Goal: Transaction & Acquisition: Obtain resource

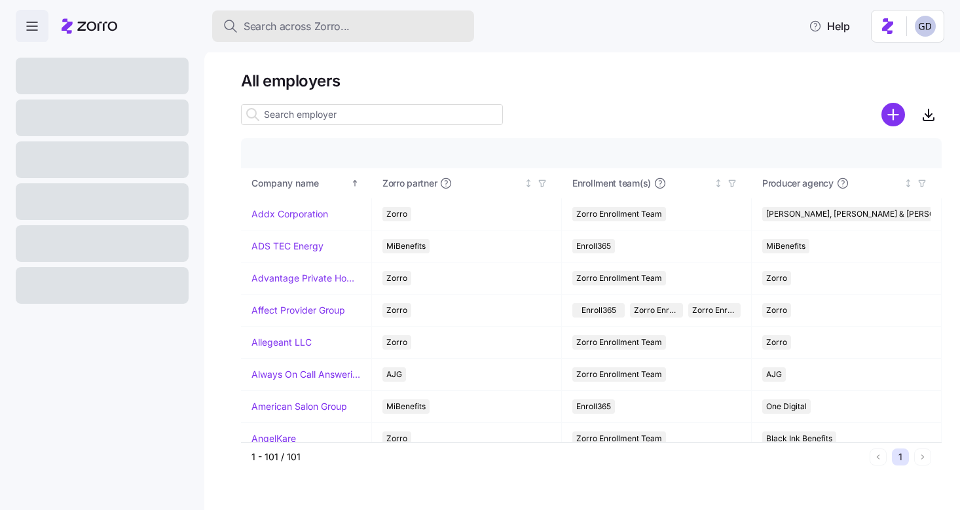
click at [340, 29] on span "Search across Zorro..." at bounding box center [296, 26] width 106 height 16
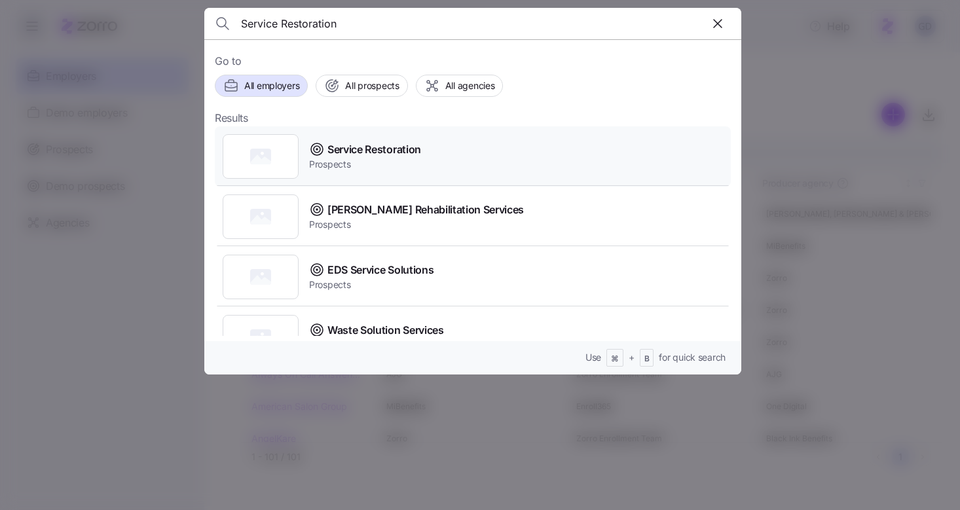
type input "Service Restoration"
click at [375, 150] on span "Service Restoration" at bounding box center [374, 149] width 94 height 16
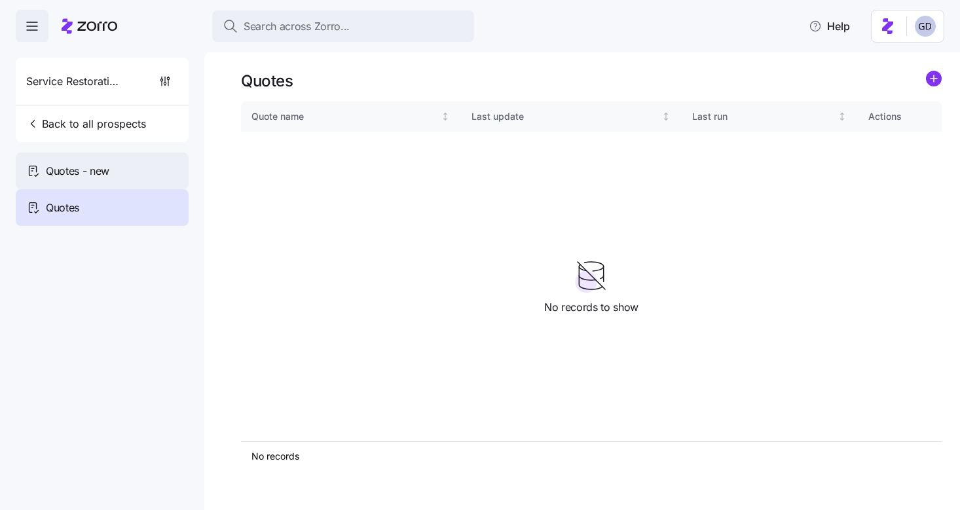
click at [74, 172] on span "Quotes - new" at bounding box center [77, 171] width 63 height 16
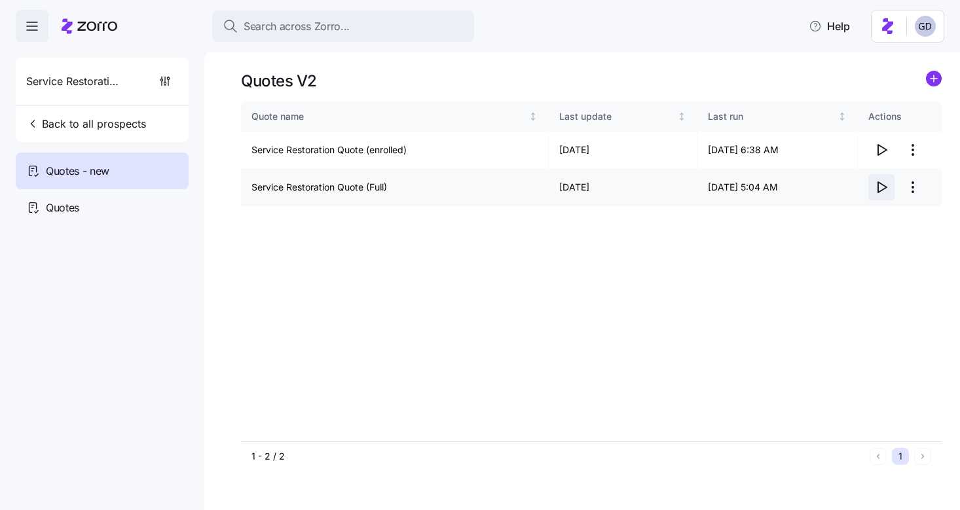
click at [878, 193] on icon "button" at bounding box center [881, 187] width 16 height 16
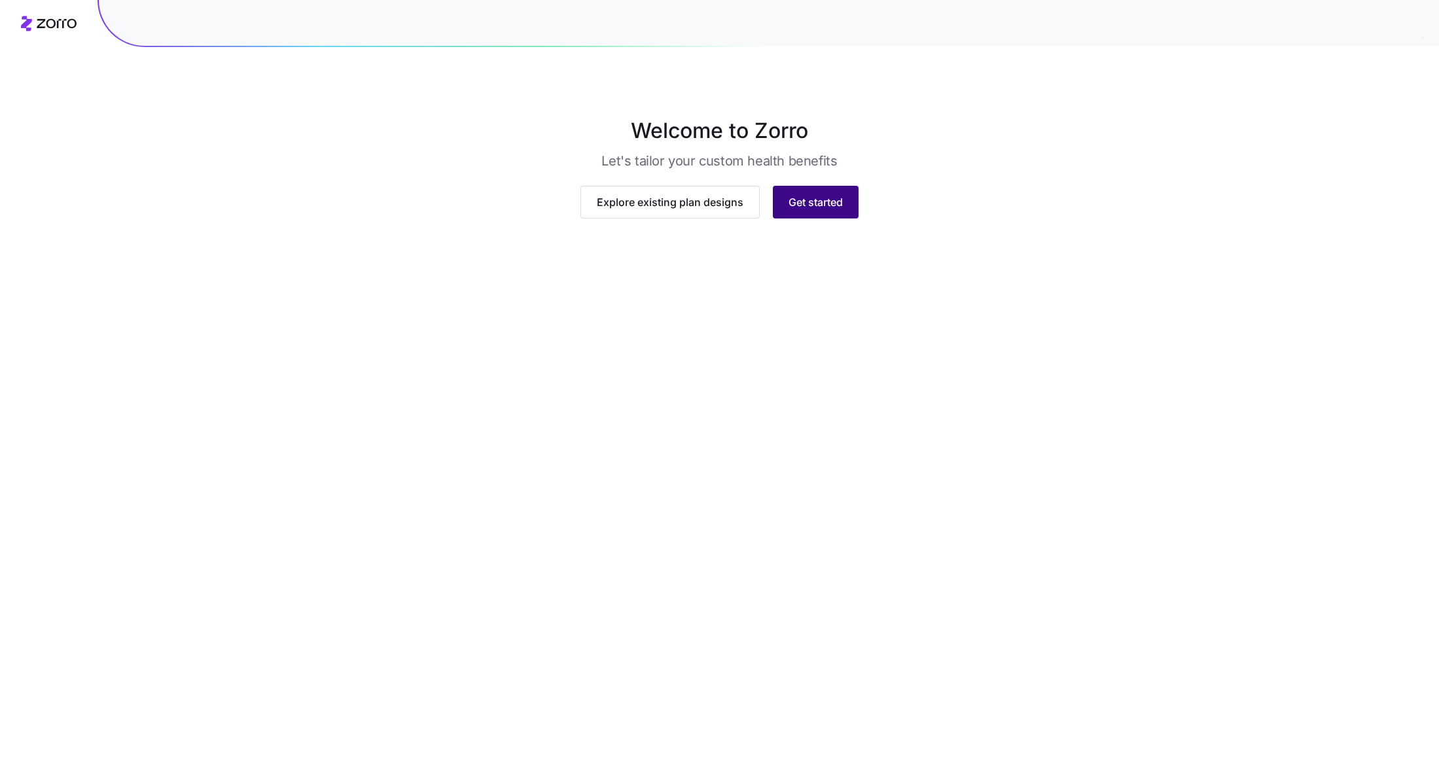
click at [816, 210] on span "Get started" at bounding box center [816, 202] width 54 height 16
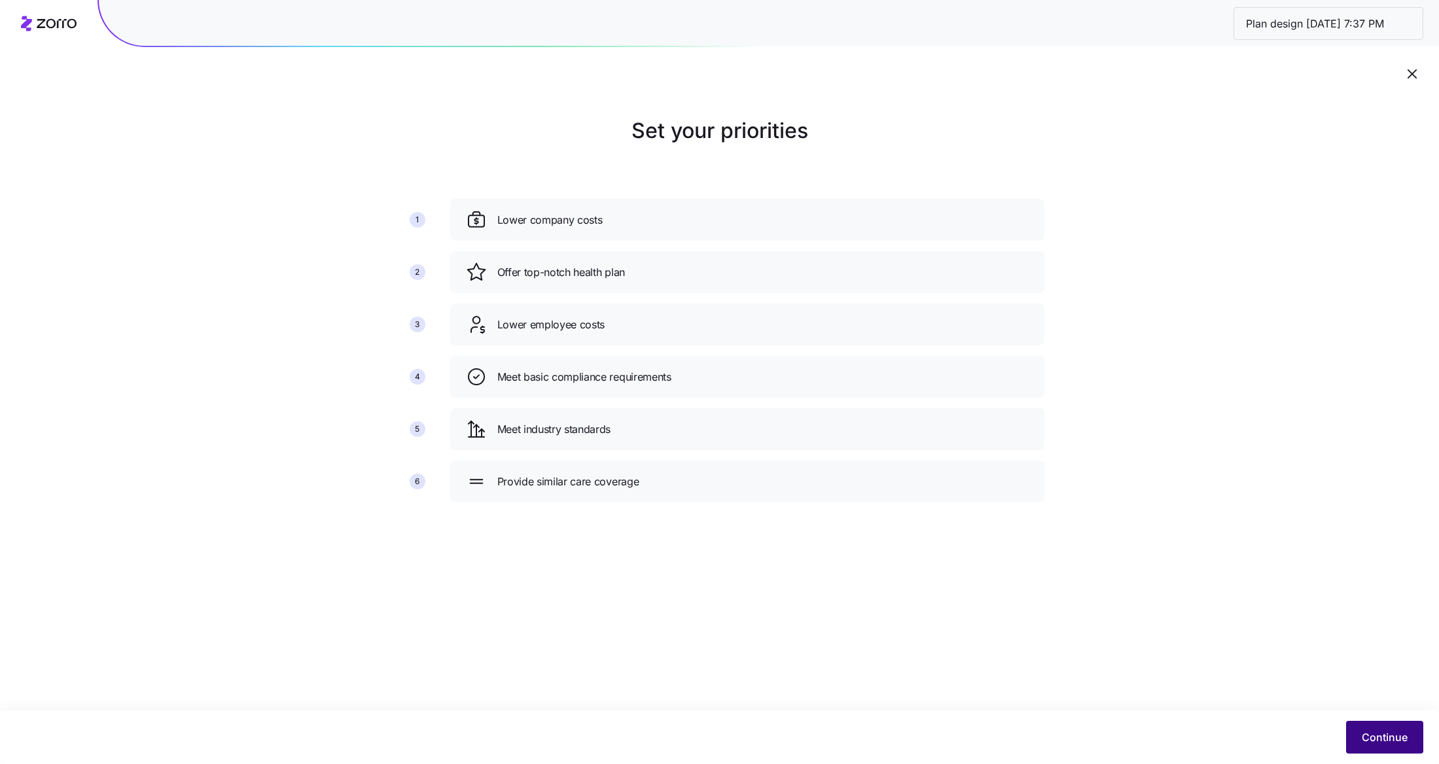
click at [1376, 734] on span "Continue" at bounding box center [1385, 738] width 46 height 16
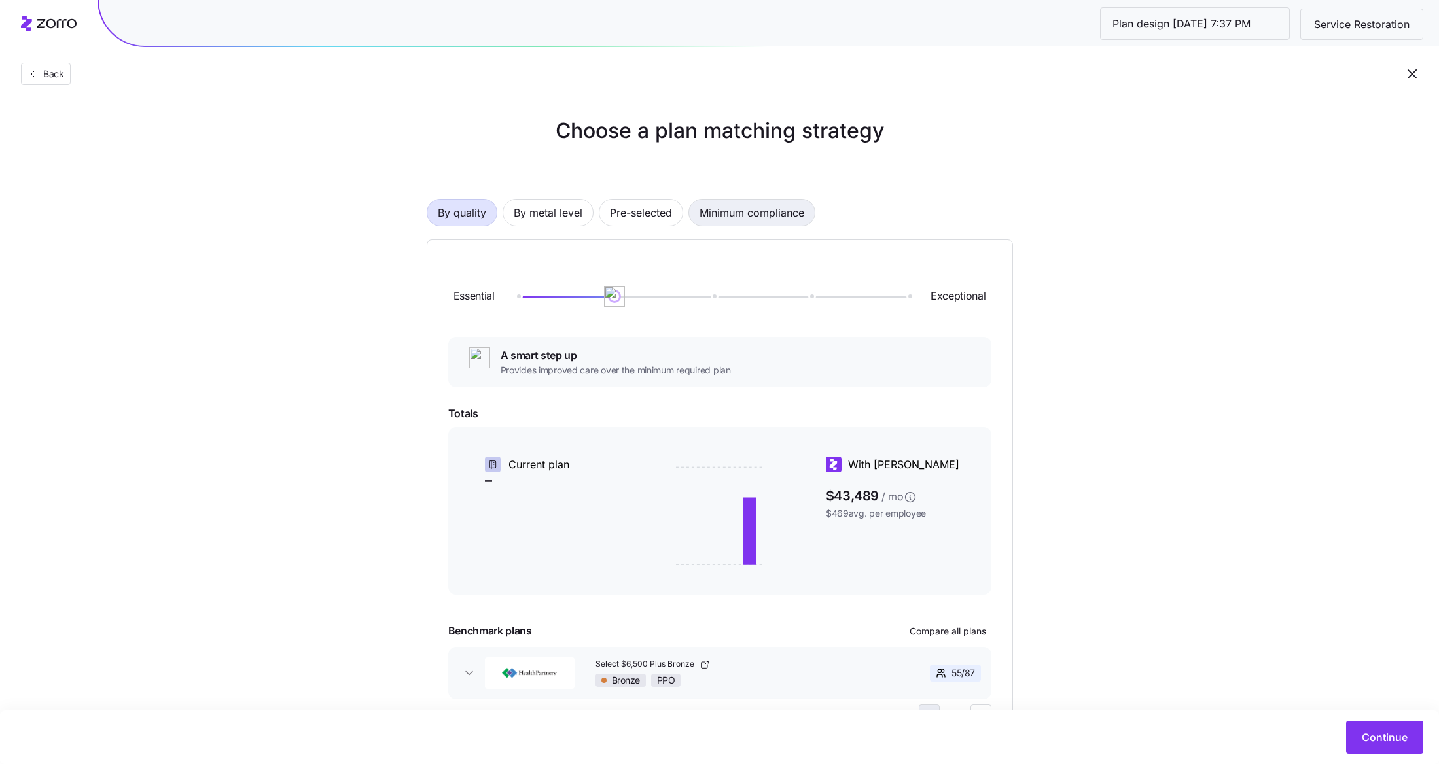
click at [722, 207] on span "Minimum compliance" at bounding box center [752, 213] width 105 height 26
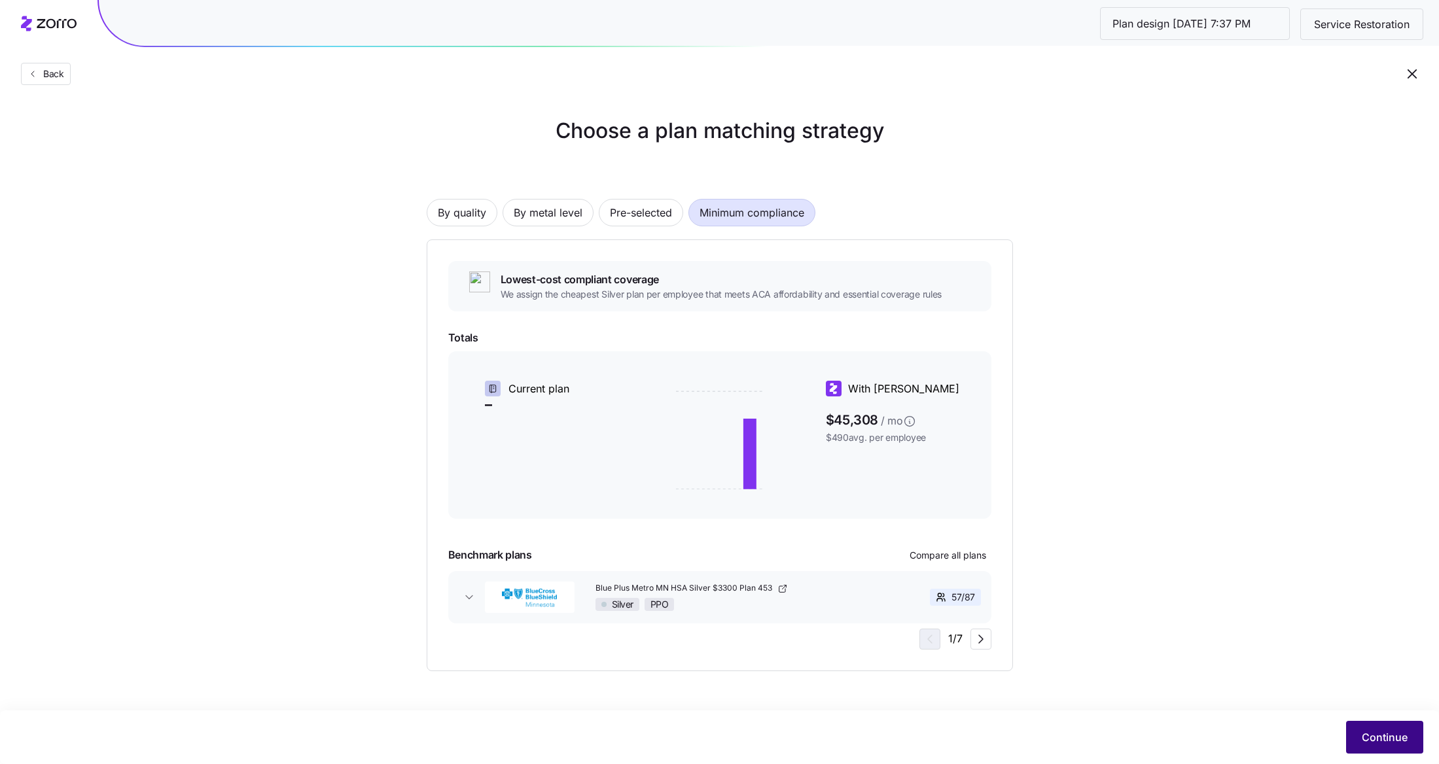
click at [1354, 742] on button "Continue" at bounding box center [1384, 737] width 77 height 33
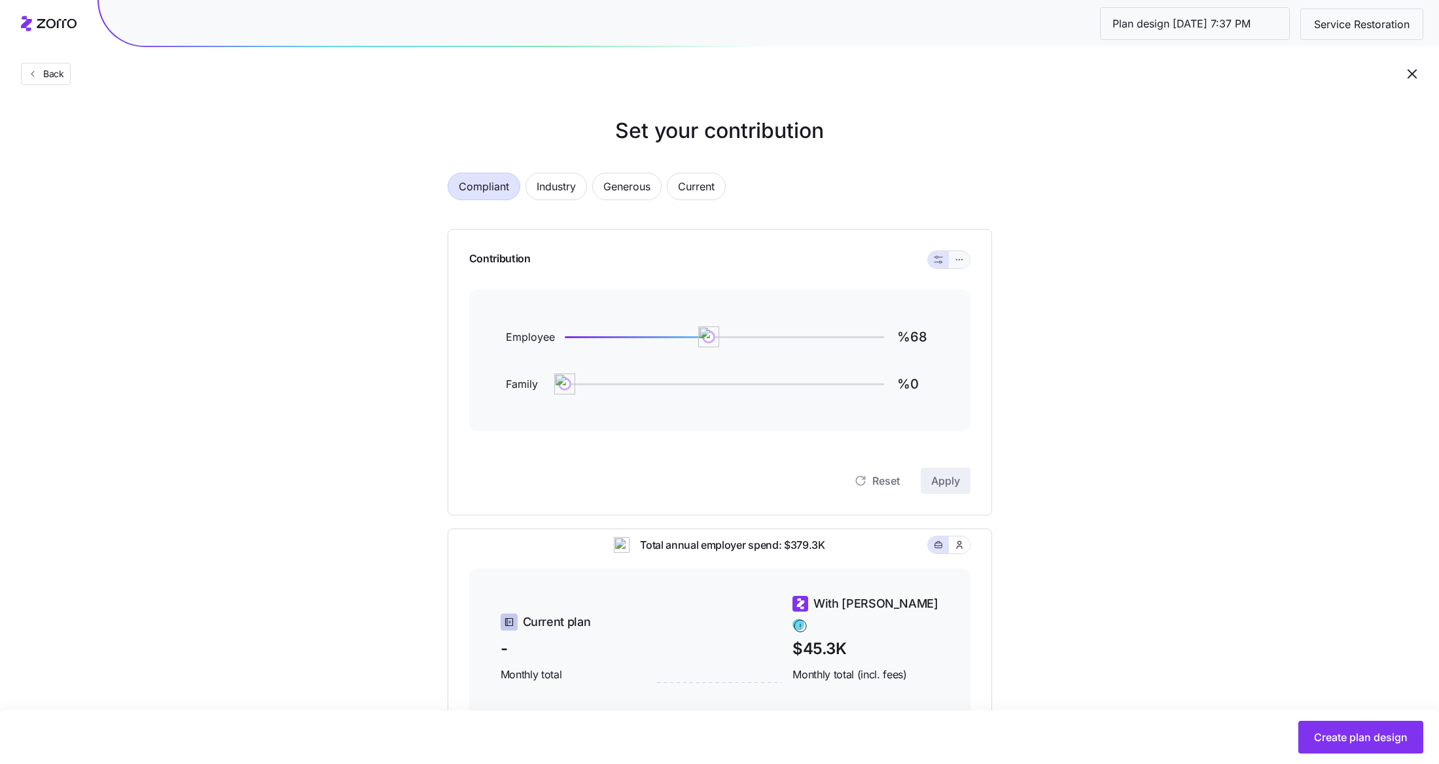
click at [958, 266] on button "button" at bounding box center [959, 259] width 21 height 17
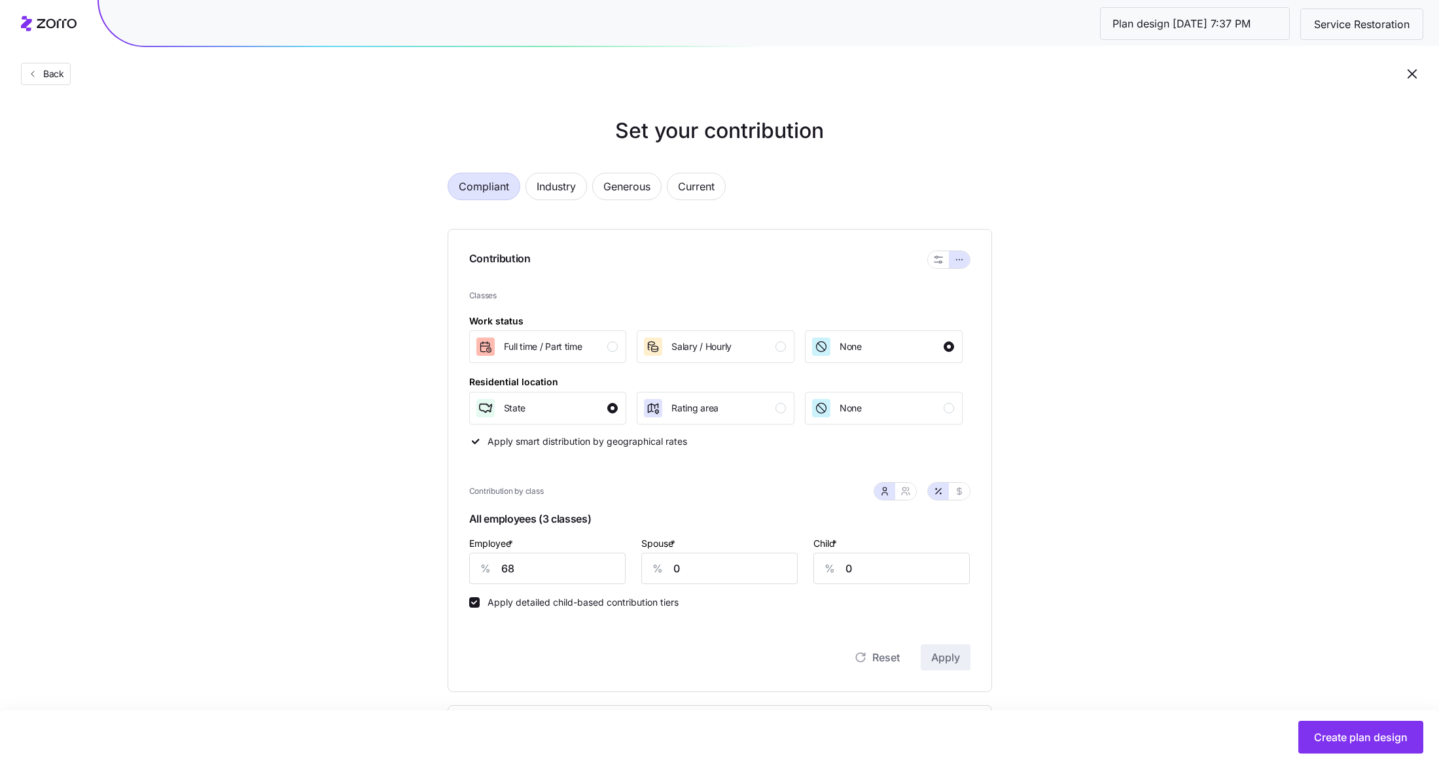
click at [474, 177] on span "Compliant" at bounding box center [484, 186] width 50 height 26
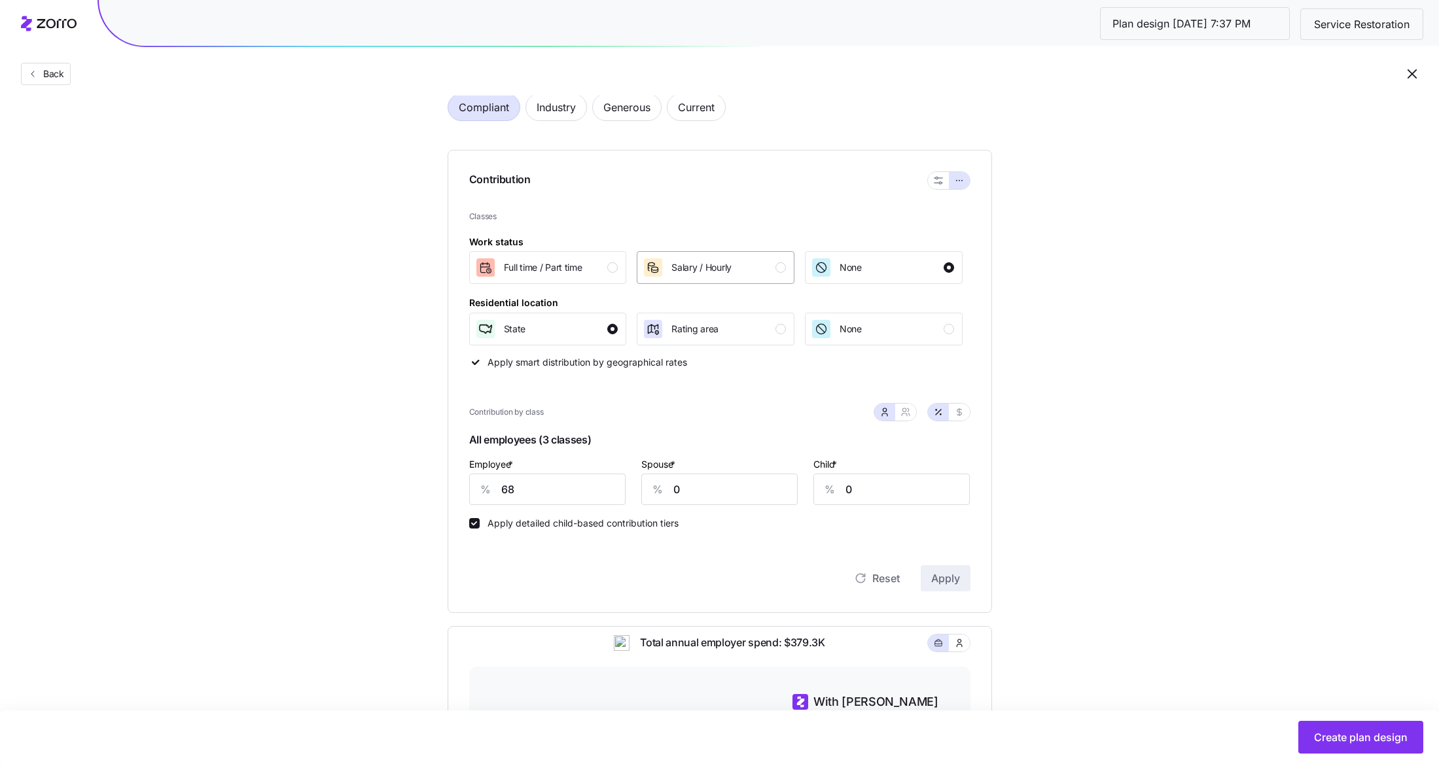
scroll to position [100, 0]
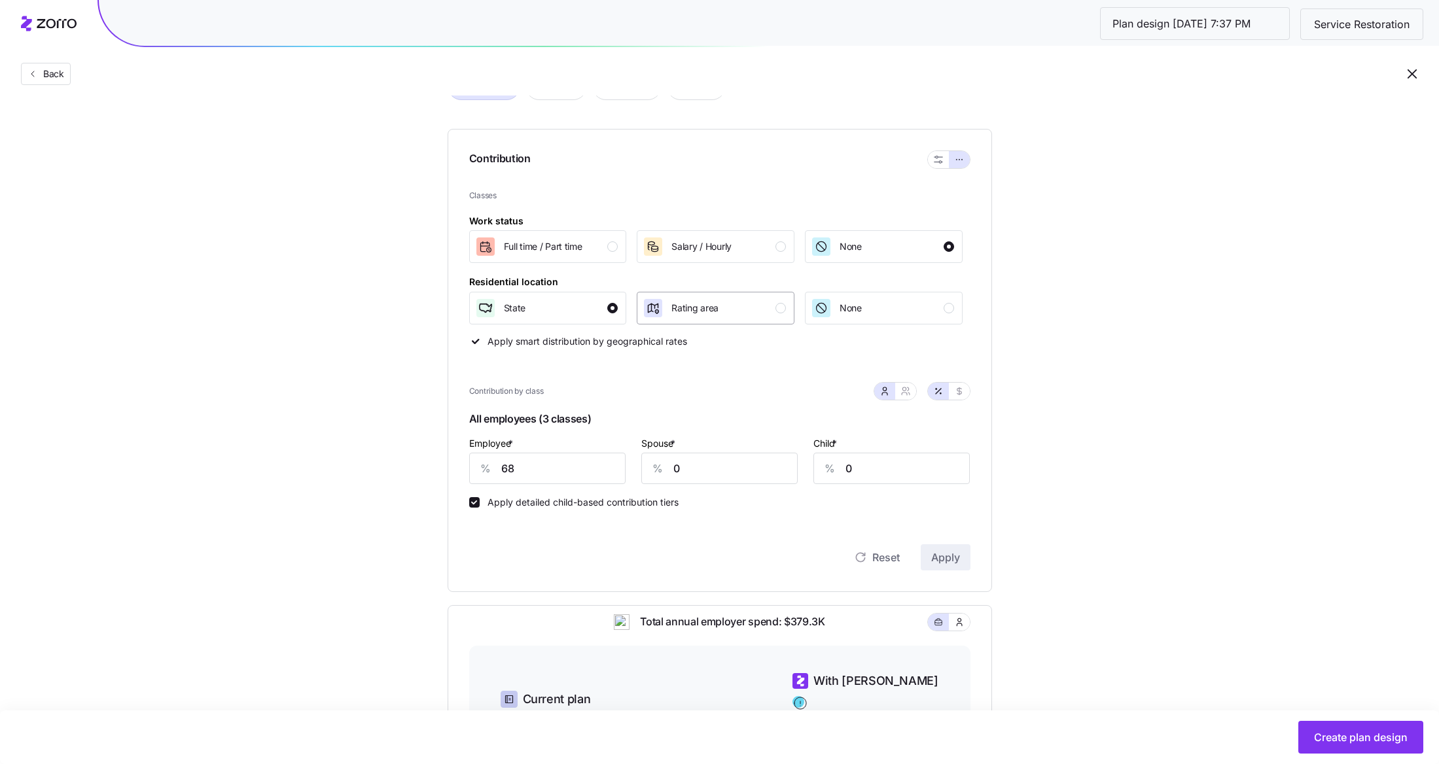
click at [771, 323] on button "Rating area" at bounding box center [716, 308] width 158 height 33
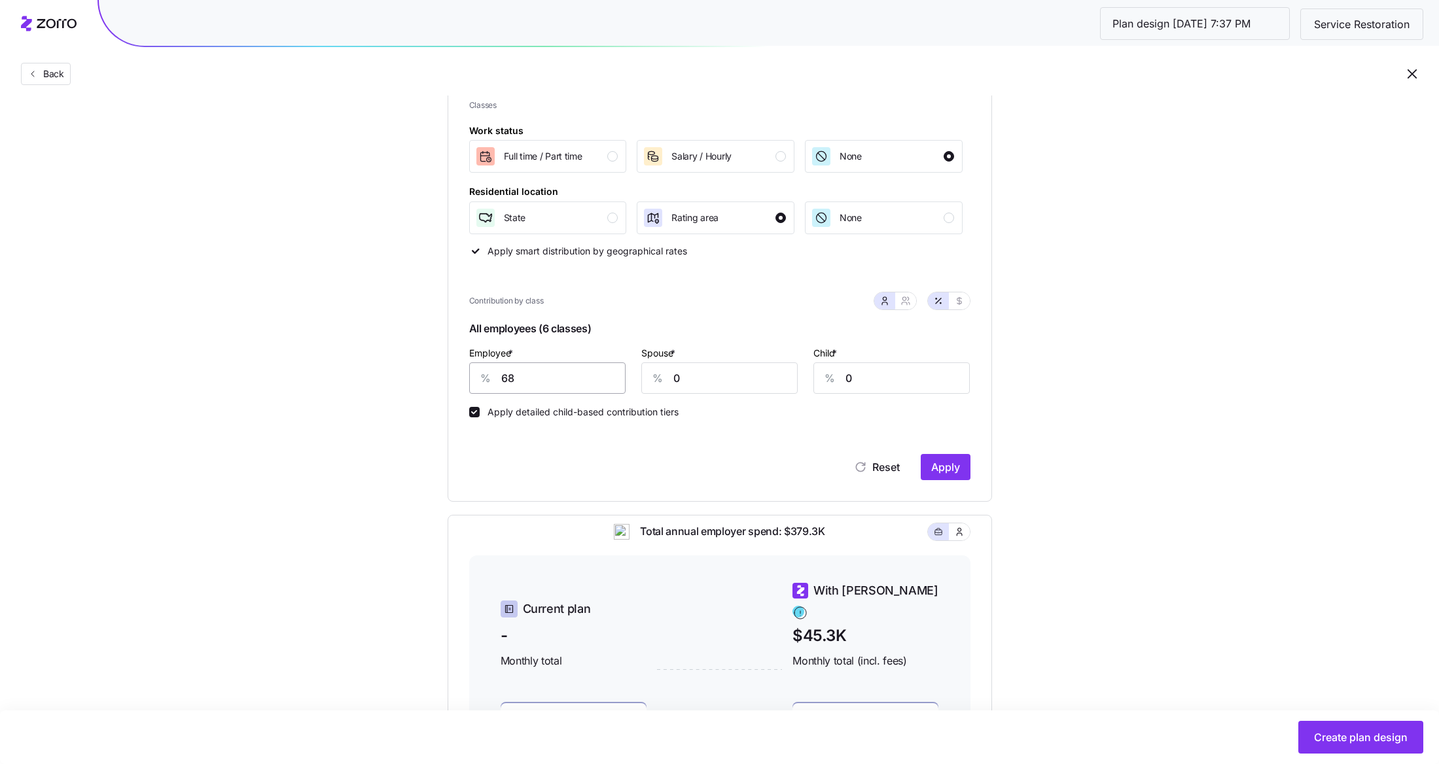
scroll to position [201, 0]
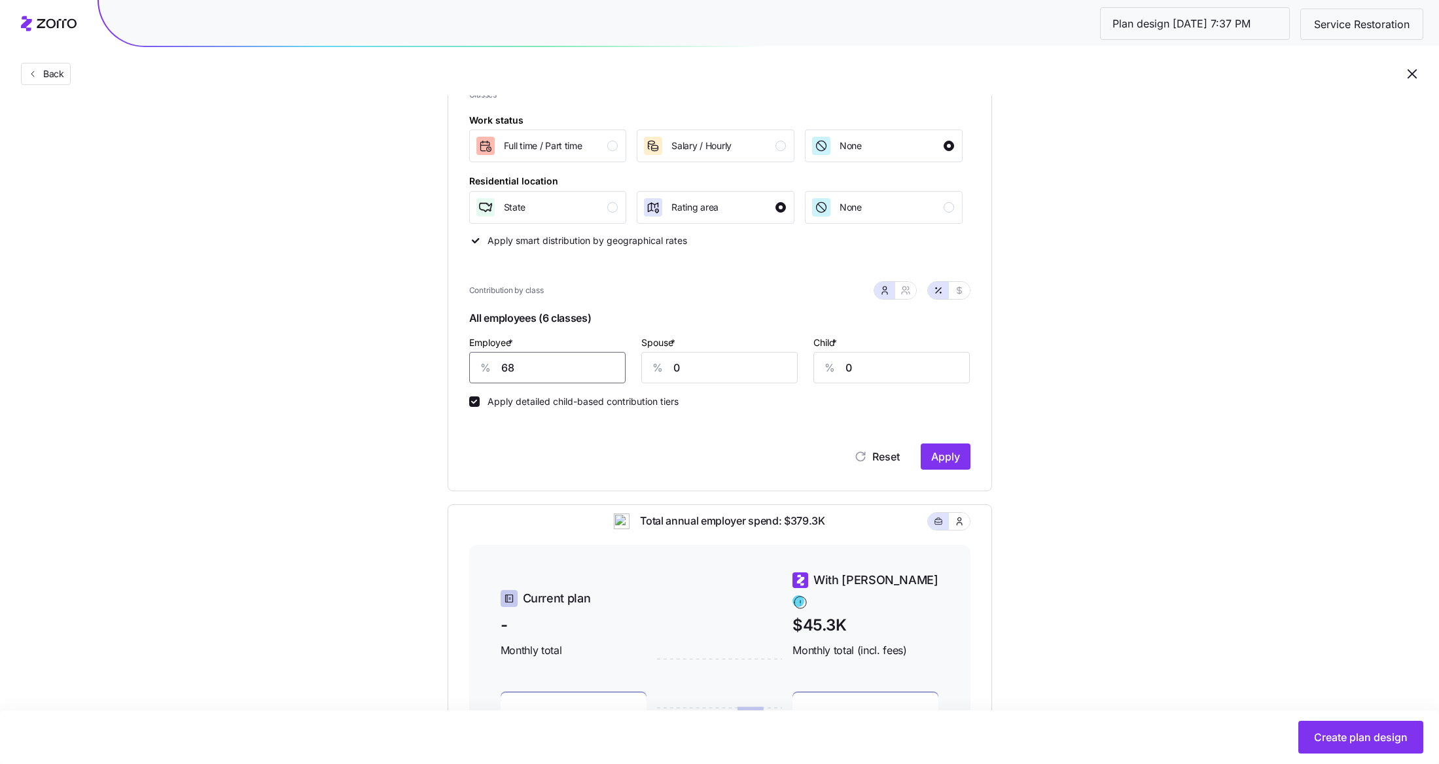
click at [533, 375] on input "68" at bounding box center [547, 367] width 156 height 31
type input "55"
click at [965, 464] on button "Apply" at bounding box center [946, 457] width 50 height 26
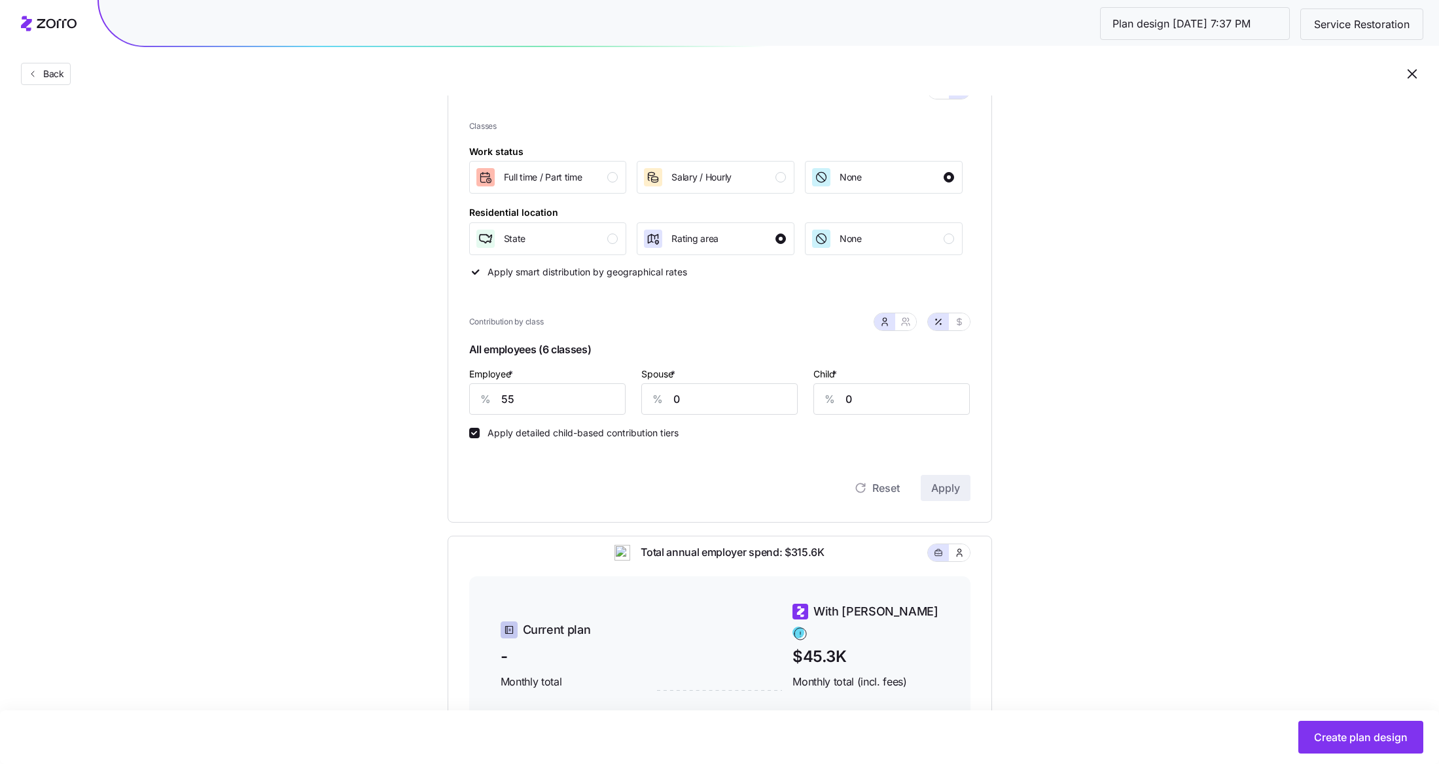
scroll to position [169, 0]
click at [1364, 728] on button "Create plan design" at bounding box center [1361, 737] width 125 height 33
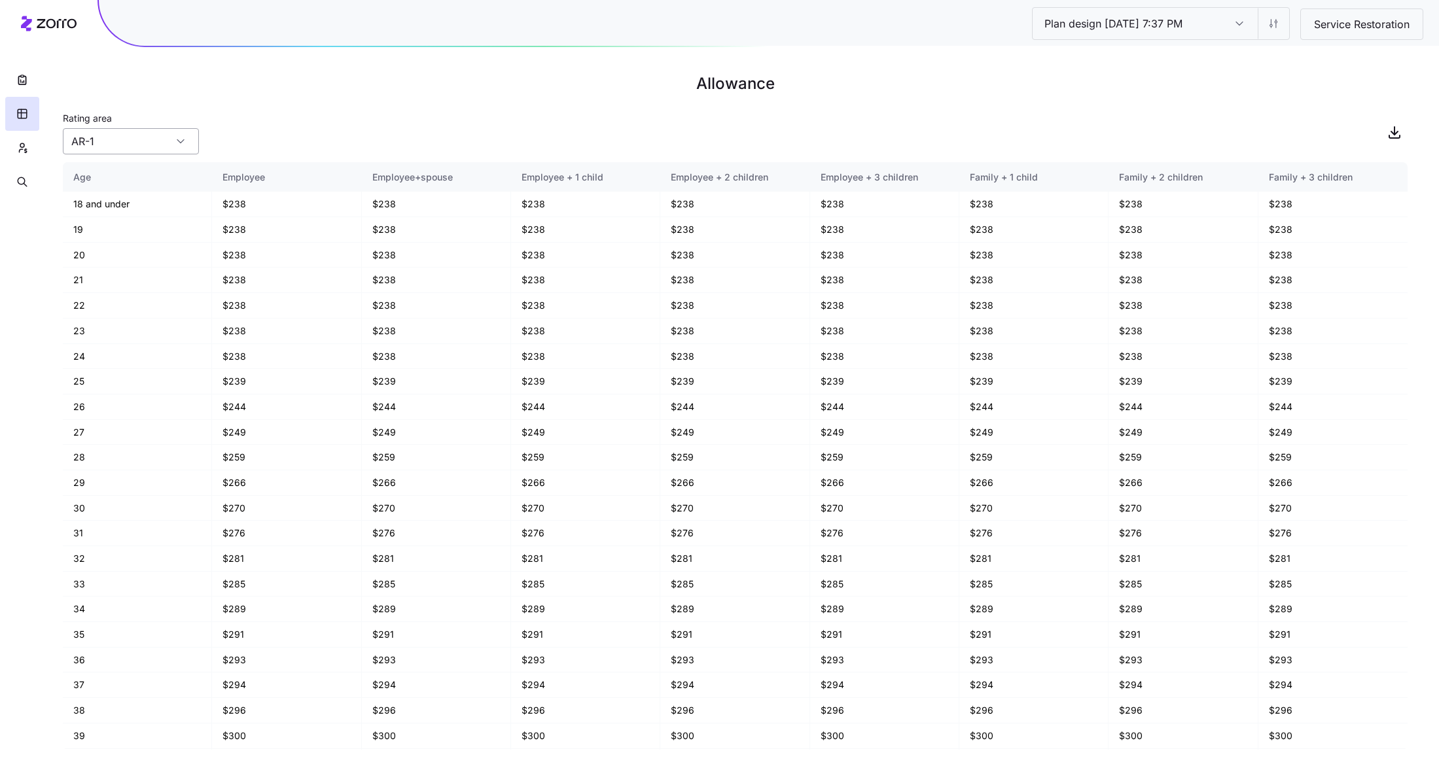
click at [126, 146] on input "AR-1" at bounding box center [131, 141] width 136 height 26
click at [348, 118] on div "Rating area AR-1" at bounding box center [735, 132] width 1345 height 45
click at [144, 137] on input "AR-1" at bounding box center [131, 141] width 136 height 26
click at [228, 148] on div "Rating area AR-1" at bounding box center [735, 132] width 1345 height 45
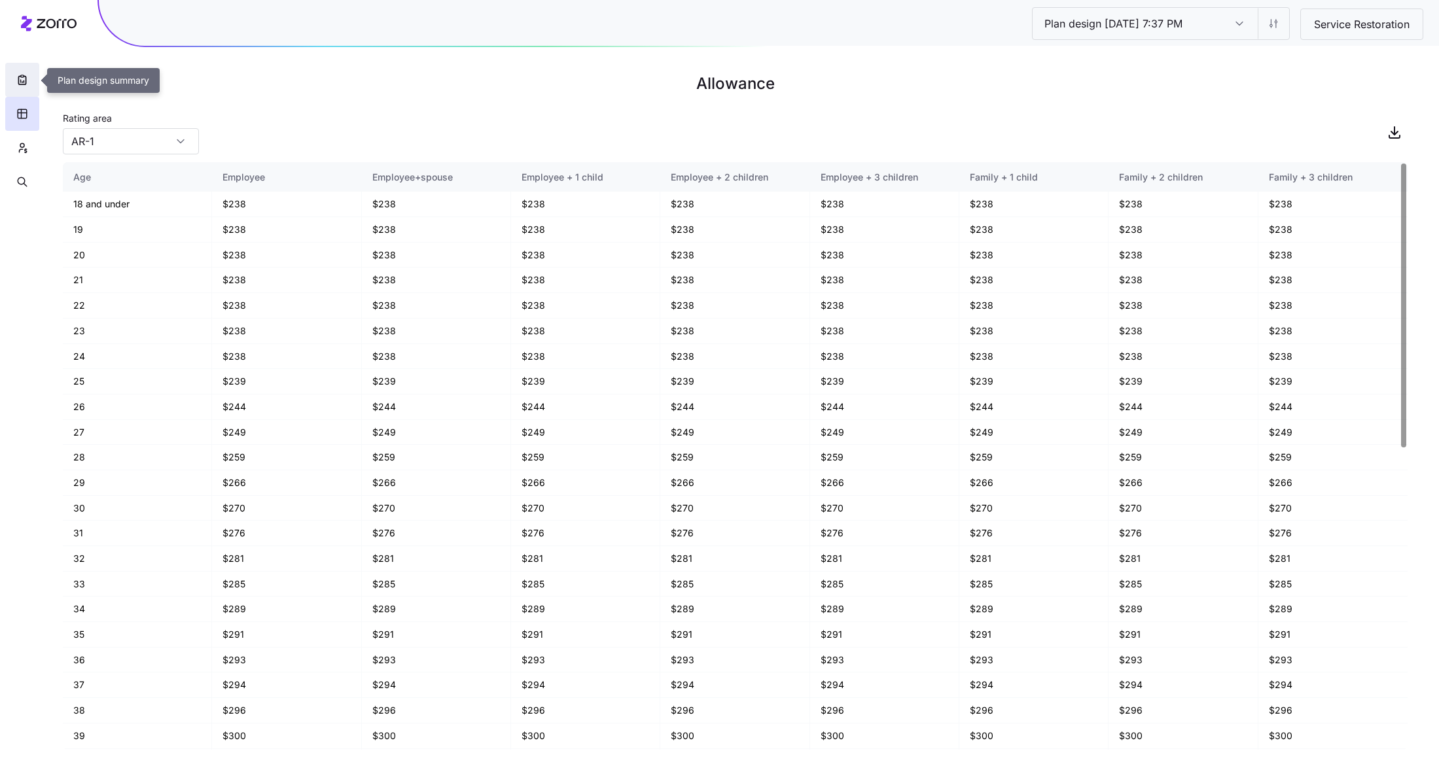
click at [24, 79] on icon "button" at bounding box center [22, 79] width 13 height 13
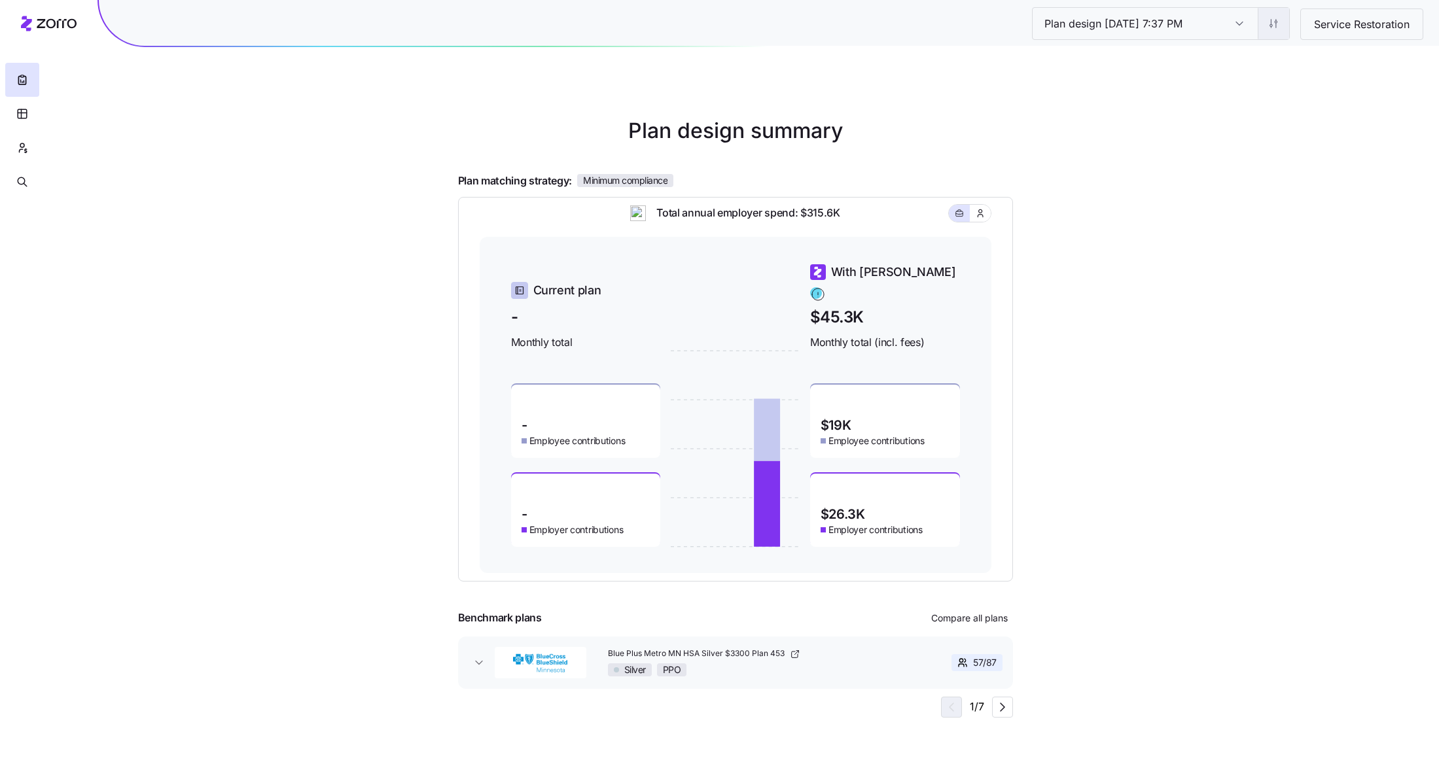
click at [1277, 29] on html "Plan design 10/14/2025 7:37 PM Plan design 10/14/2025 7:37 PM Service Restorati…" at bounding box center [719, 382] width 1439 height 764
click at [1249, 61] on div "Edit contribution" at bounding box center [1220, 58] width 130 height 21
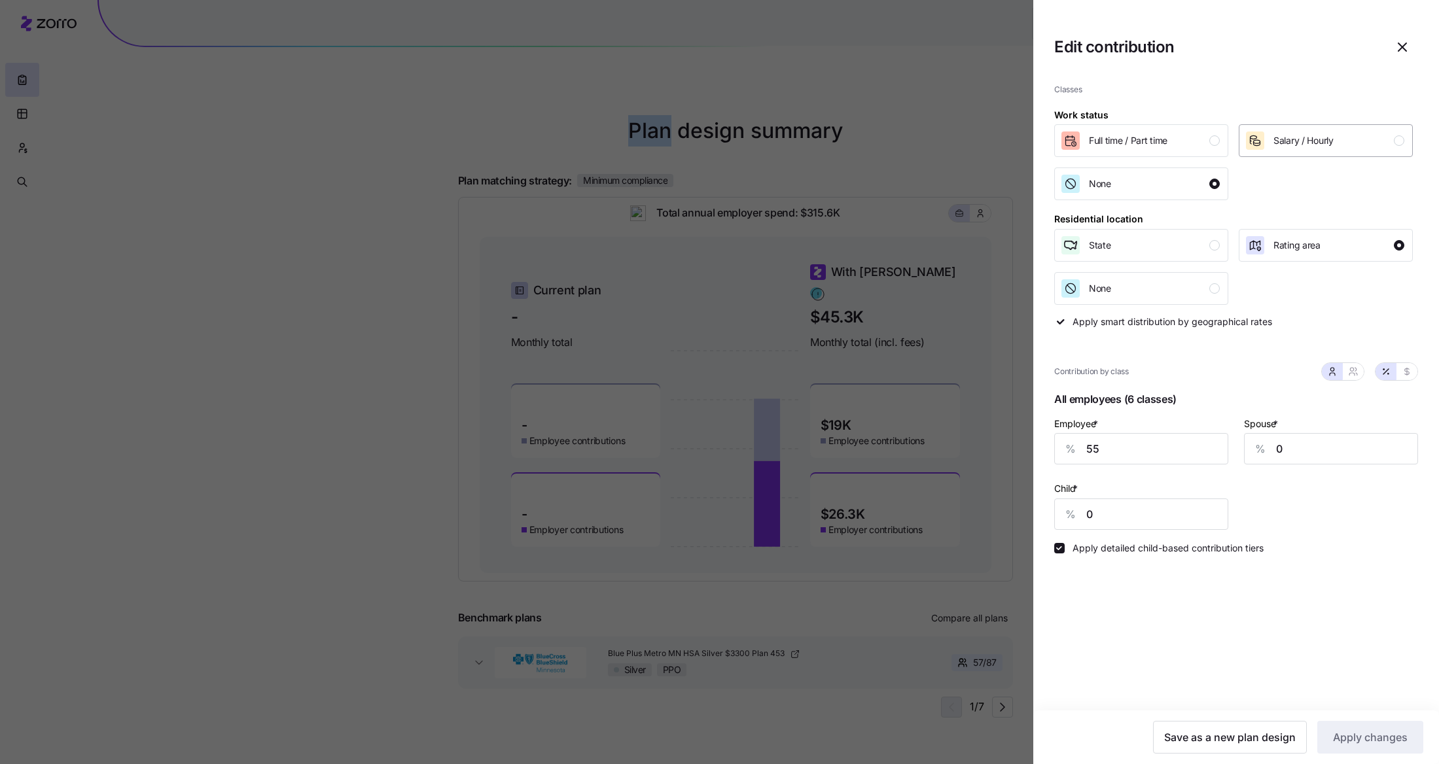
click at [1293, 142] on span "Salary / Hourly" at bounding box center [1304, 140] width 60 height 13
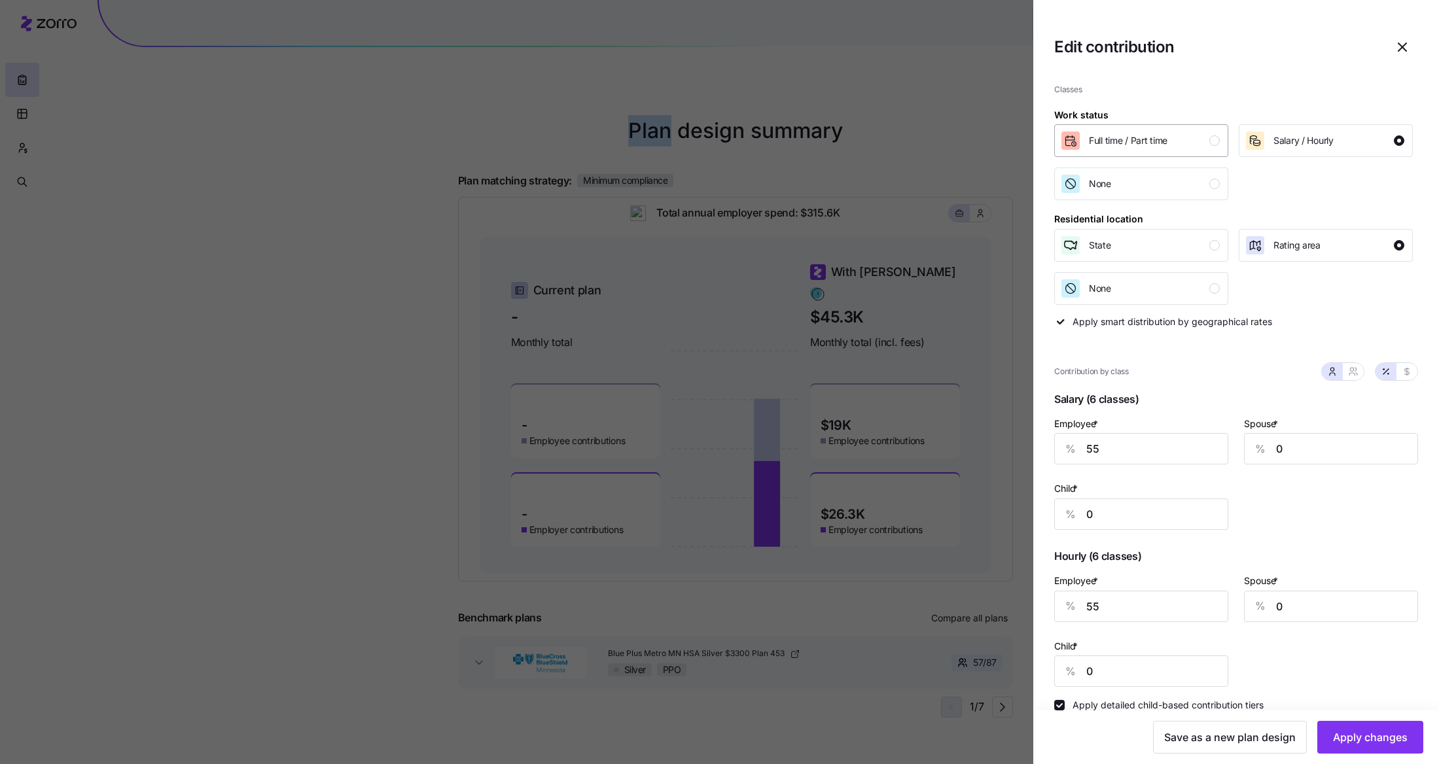
click at [1177, 136] on div "Full time / Part time" at bounding box center [1140, 140] width 160 height 21
click at [1314, 134] on div "Salary / Hourly" at bounding box center [1304, 140] width 60 height 21
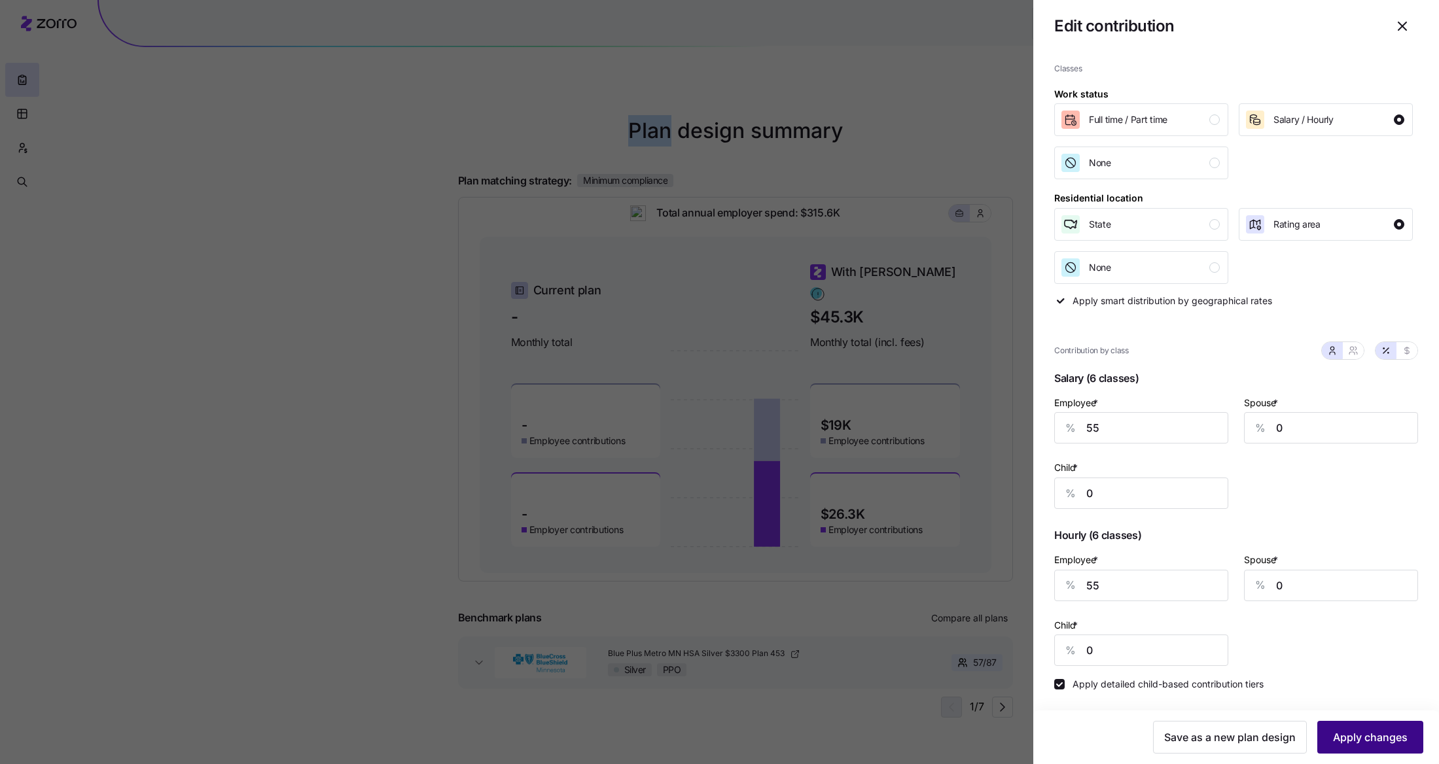
click at [1362, 744] on span "Apply changes" at bounding box center [1370, 738] width 75 height 16
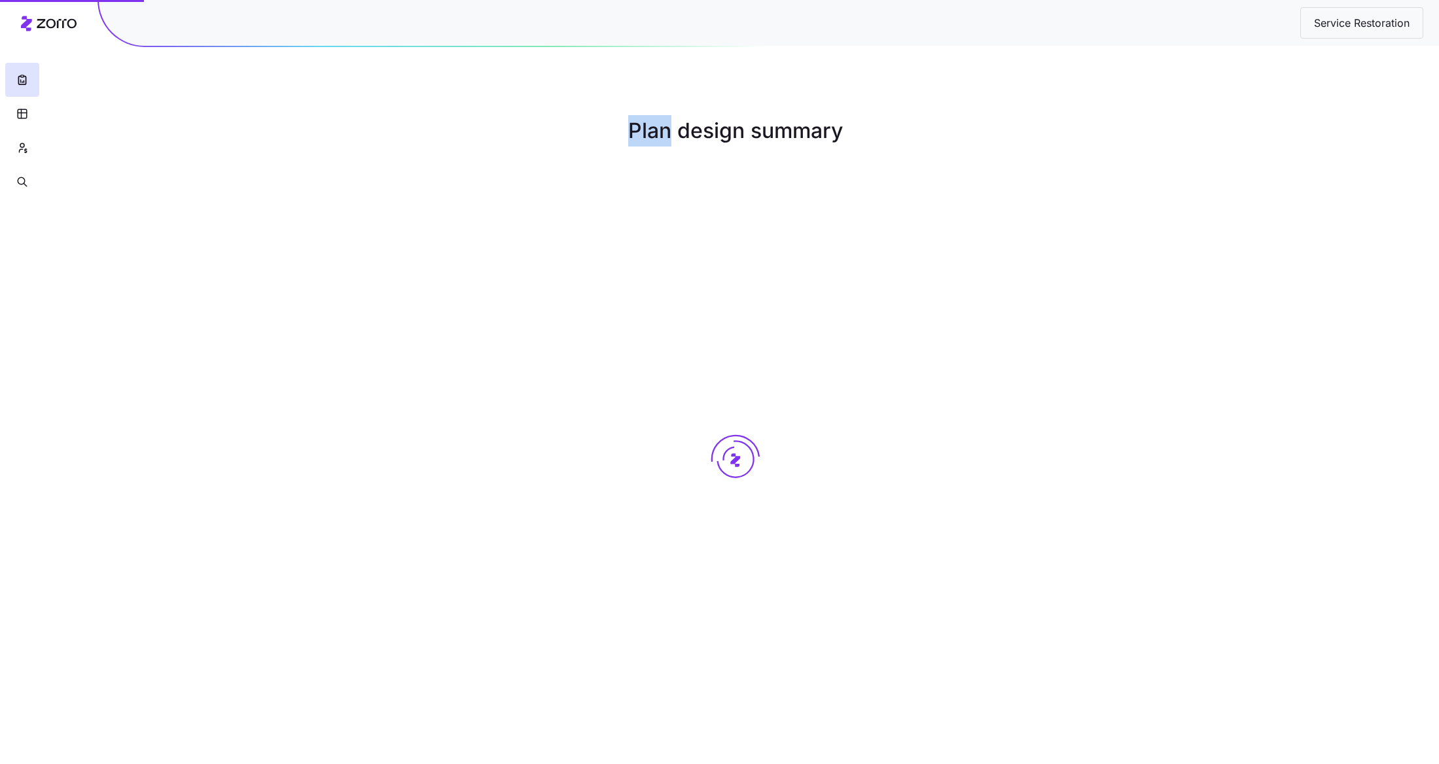
scroll to position [0, 0]
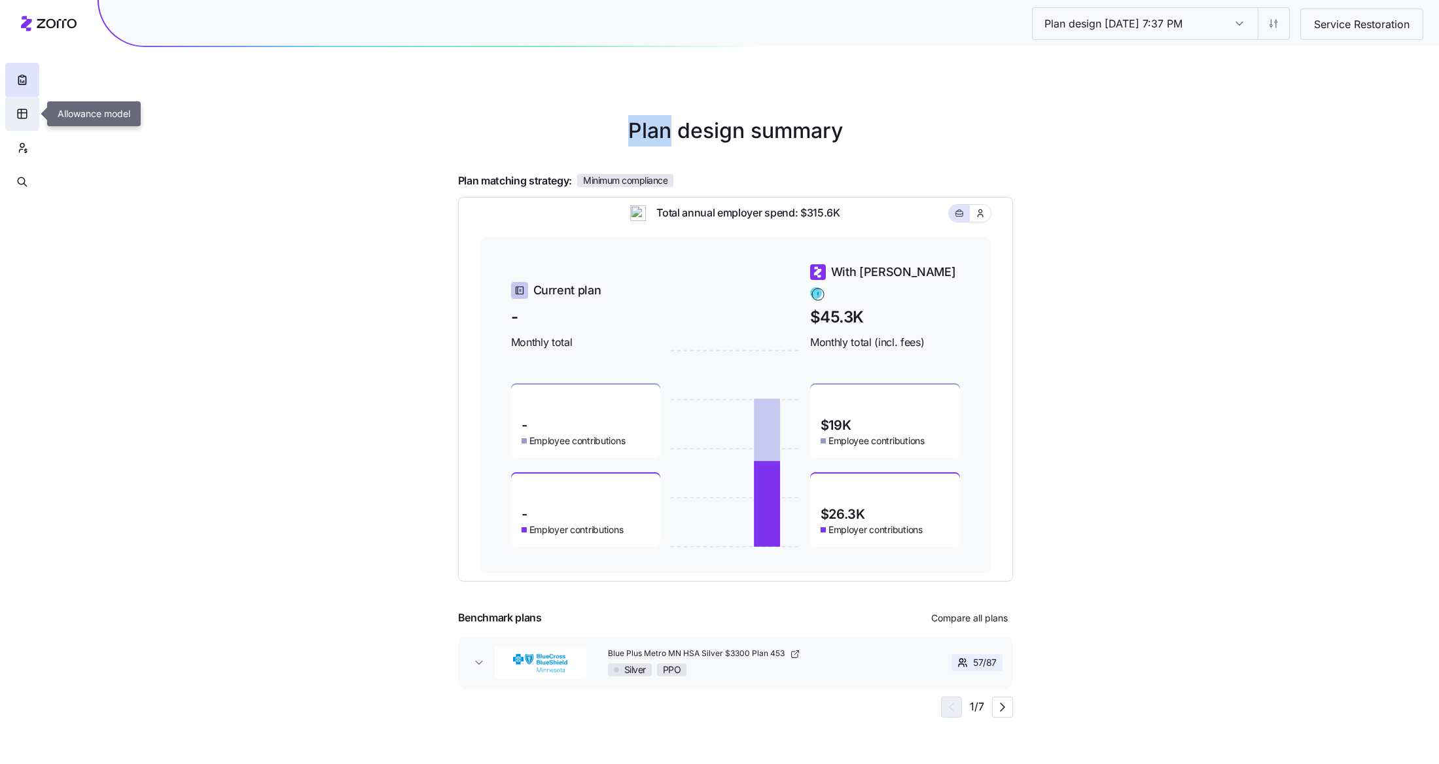
click at [18, 117] on icon "button" at bounding box center [22, 113] width 12 height 13
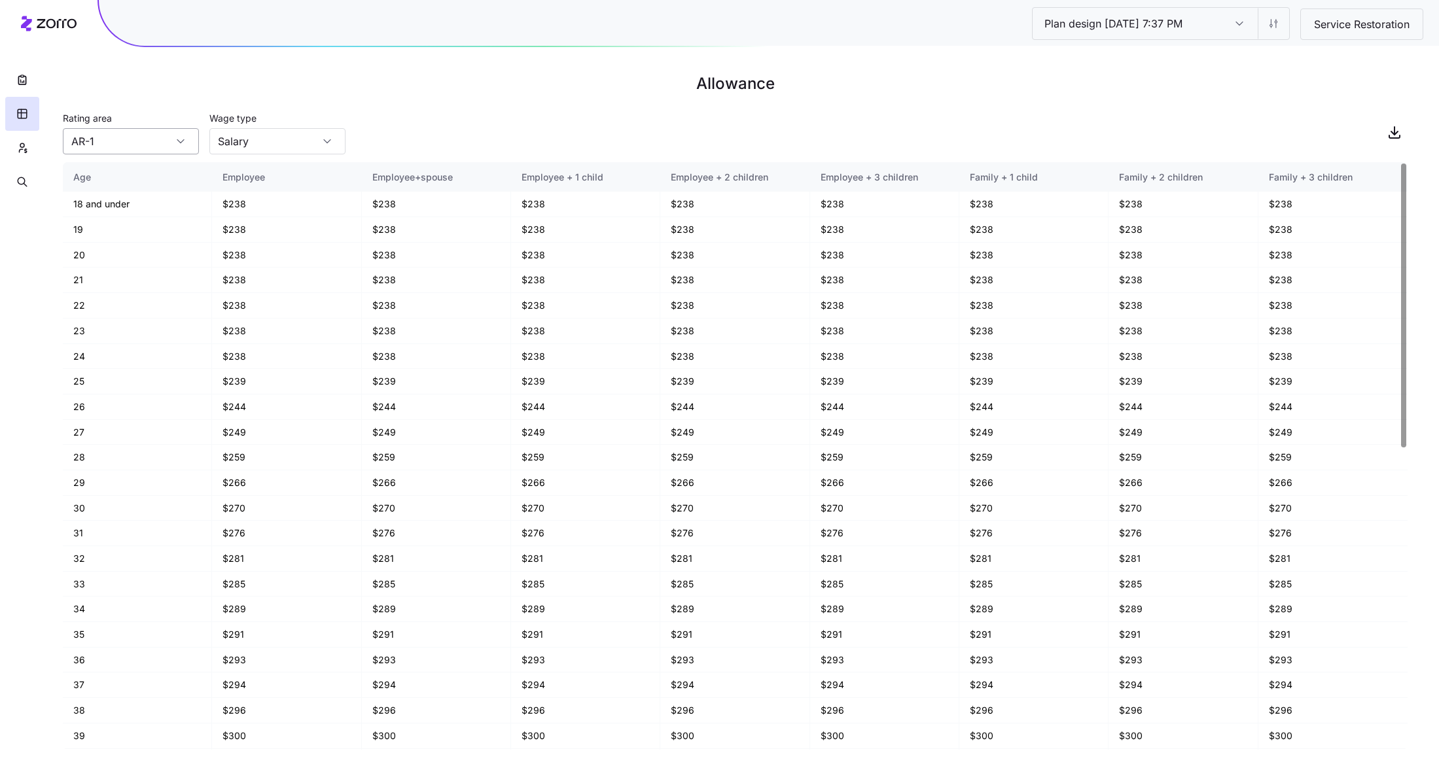
click at [170, 144] on input "AR-1" at bounding box center [131, 141] width 136 height 26
click at [147, 175] on div "AR-1" at bounding box center [131, 178] width 126 height 25
click at [282, 149] on input "Salary" at bounding box center [277, 141] width 136 height 26
click at [402, 132] on div "Rating area AR-1 Wage type Salary" at bounding box center [735, 132] width 1345 height 45
click at [300, 145] on input "Salary" at bounding box center [277, 141] width 136 height 26
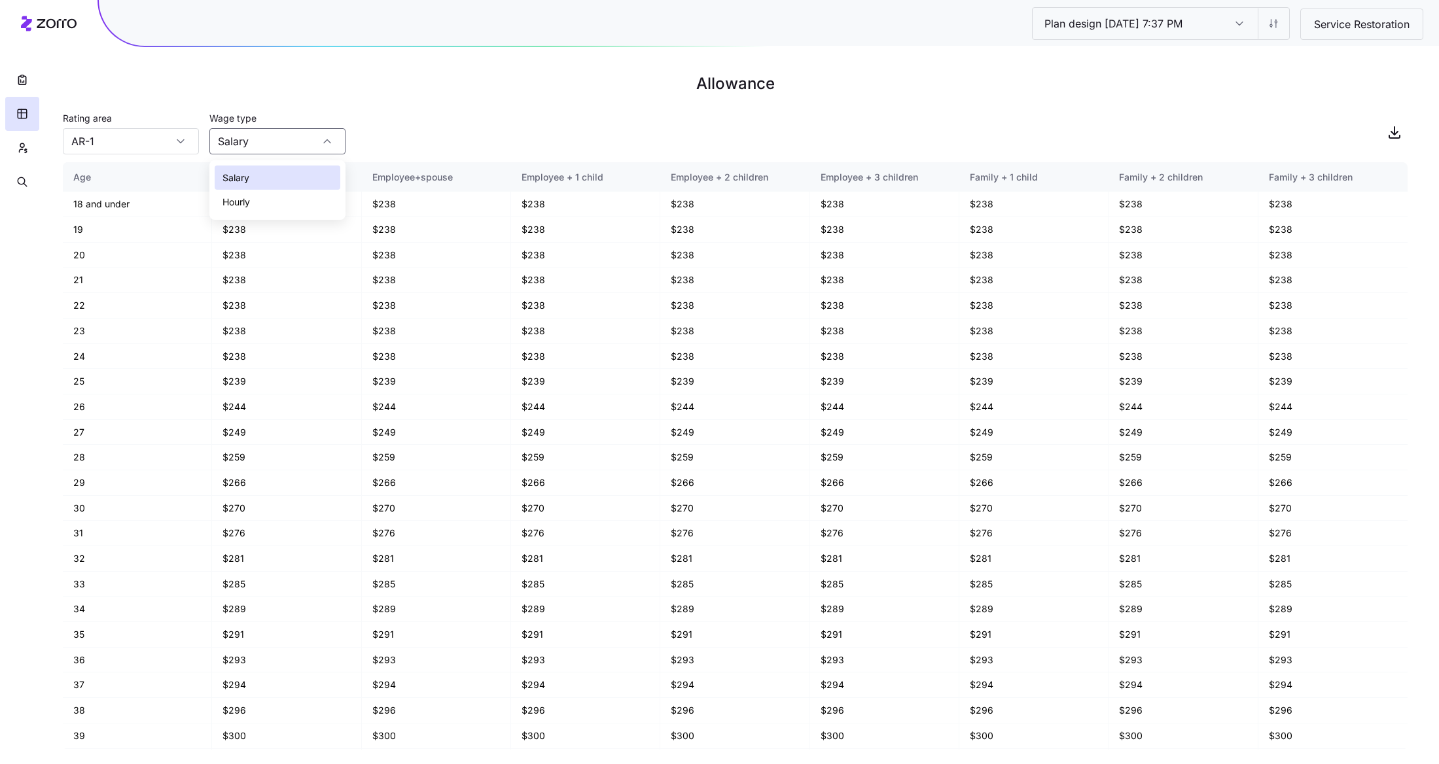
click at [280, 200] on div "Hourly" at bounding box center [278, 202] width 126 height 25
click at [289, 147] on input "Hourly" at bounding box center [277, 141] width 136 height 26
click at [257, 177] on div "Salary" at bounding box center [278, 178] width 126 height 25
type input "Salary"
click at [1287, 24] on html "Plan design 10/14/2025 7:37 PM Plan design 10/14/2025 7:37 PM Service Restorati…" at bounding box center [719, 382] width 1439 height 764
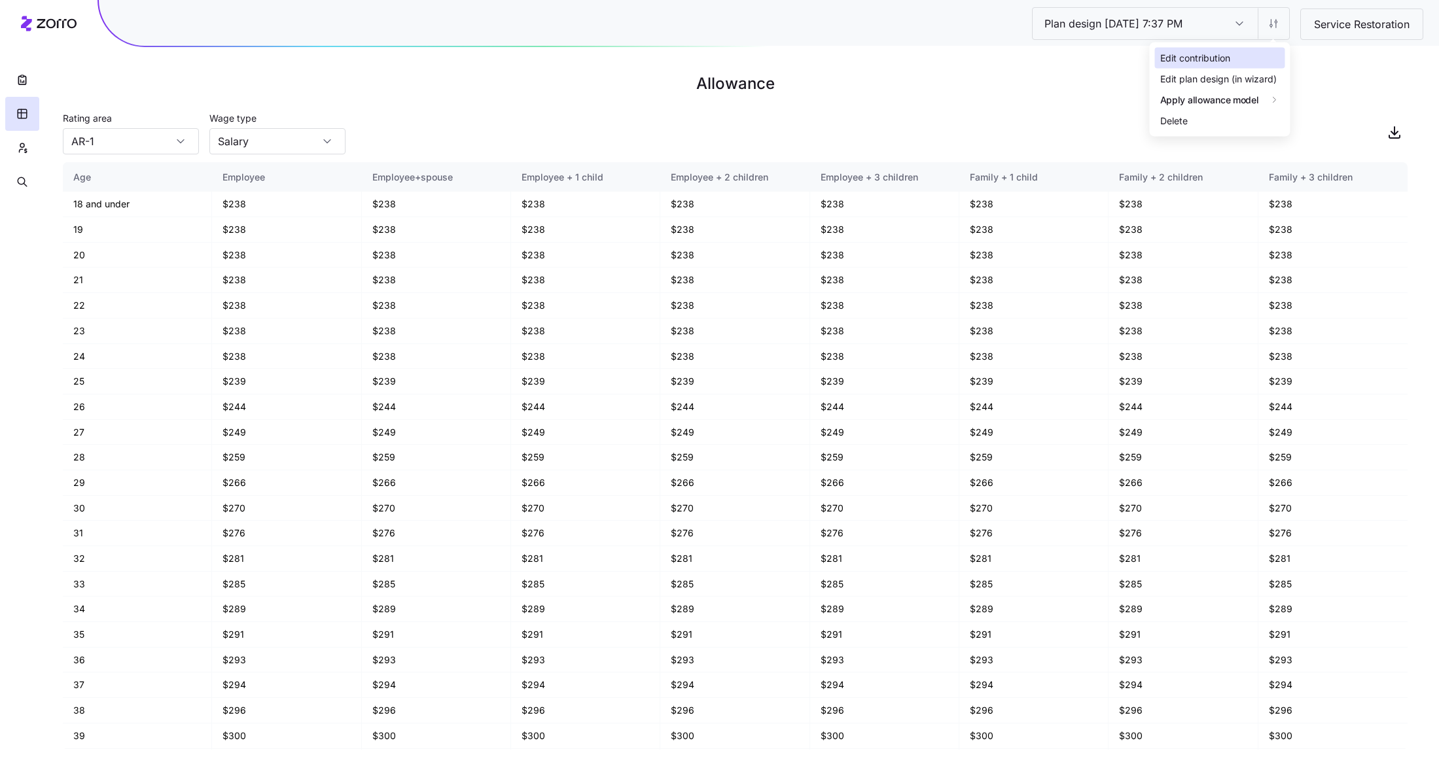
click at [1196, 57] on div "Edit contribution" at bounding box center [1195, 58] width 70 height 14
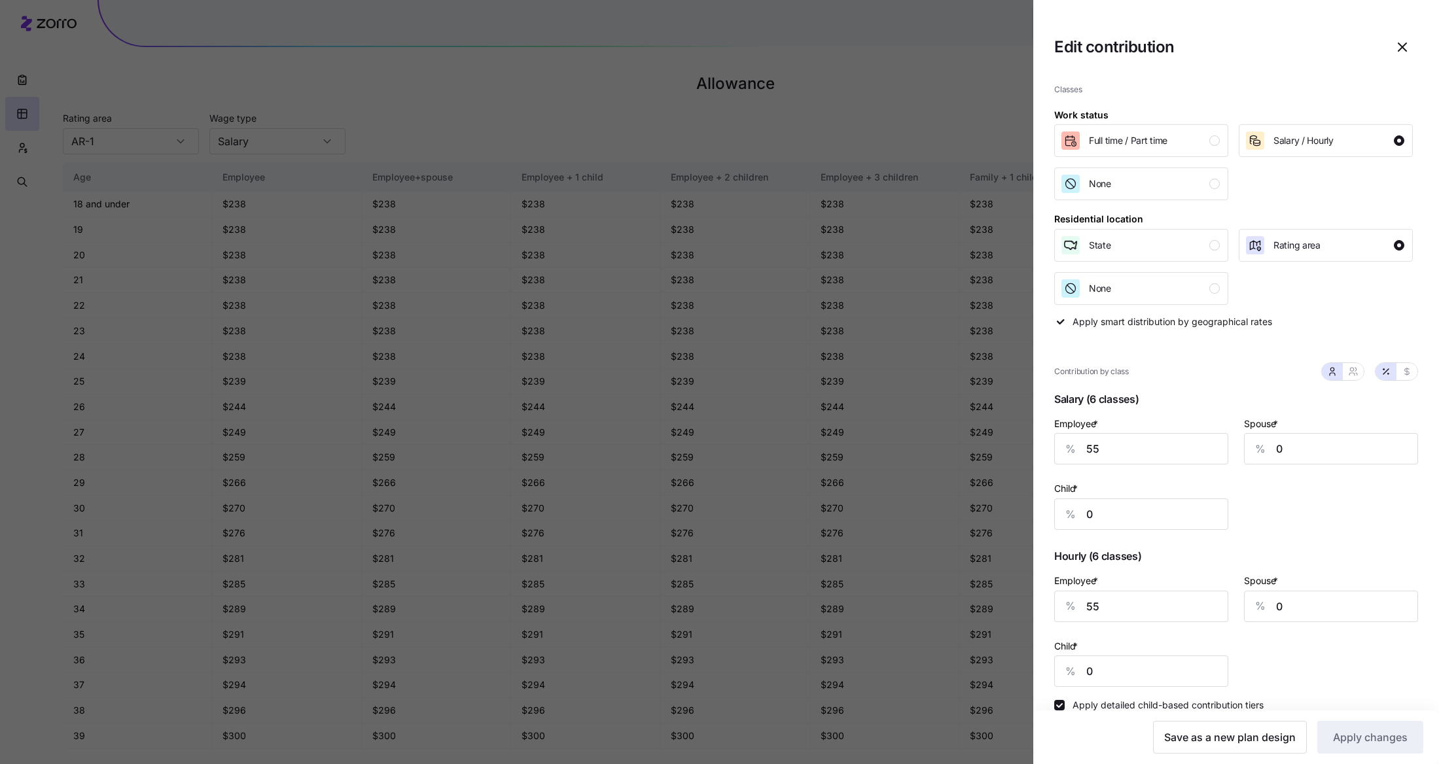
scroll to position [24, 0]
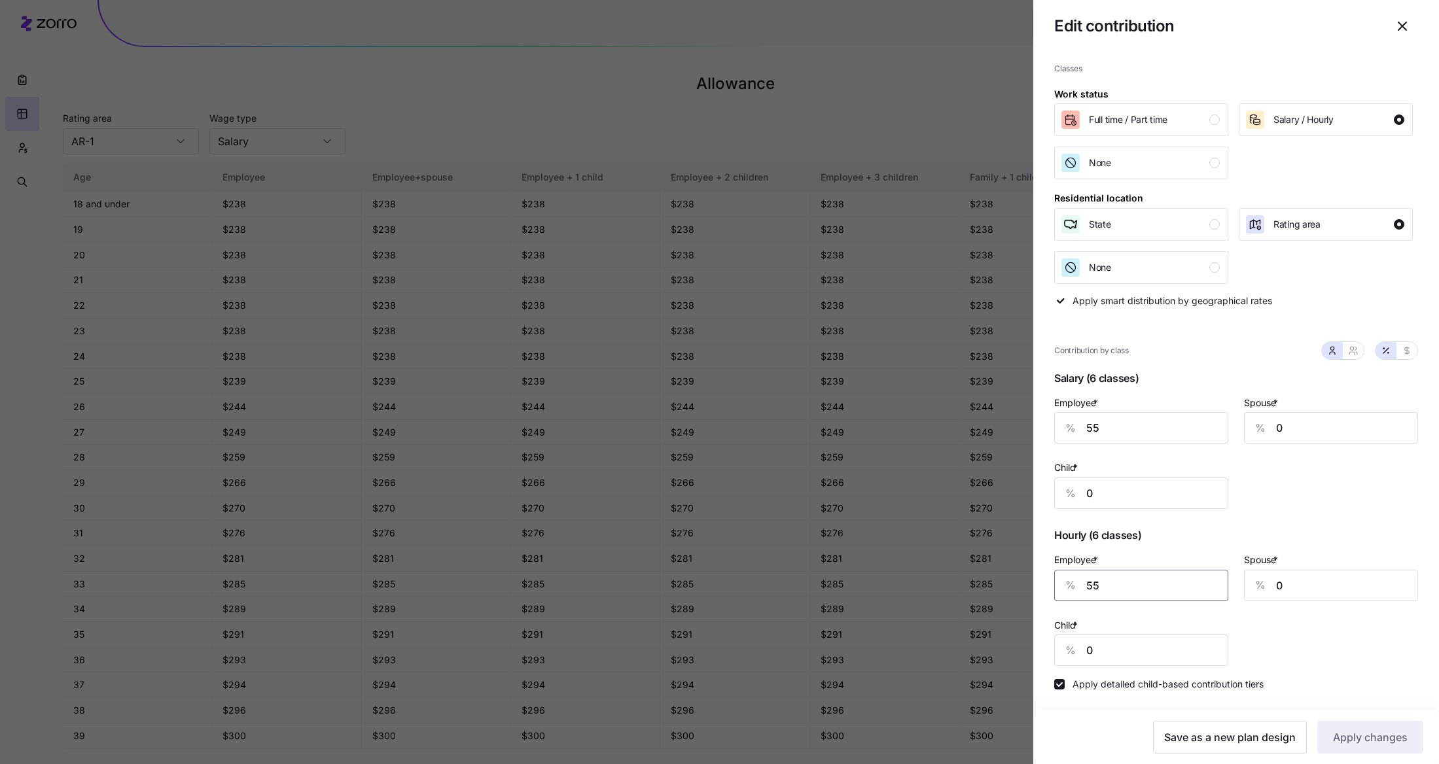
click at [1143, 591] on input "55" at bounding box center [1141, 585] width 174 height 31
type input "65"
click at [1344, 732] on span "Apply changes" at bounding box center [1370, 738] width 75 height 16
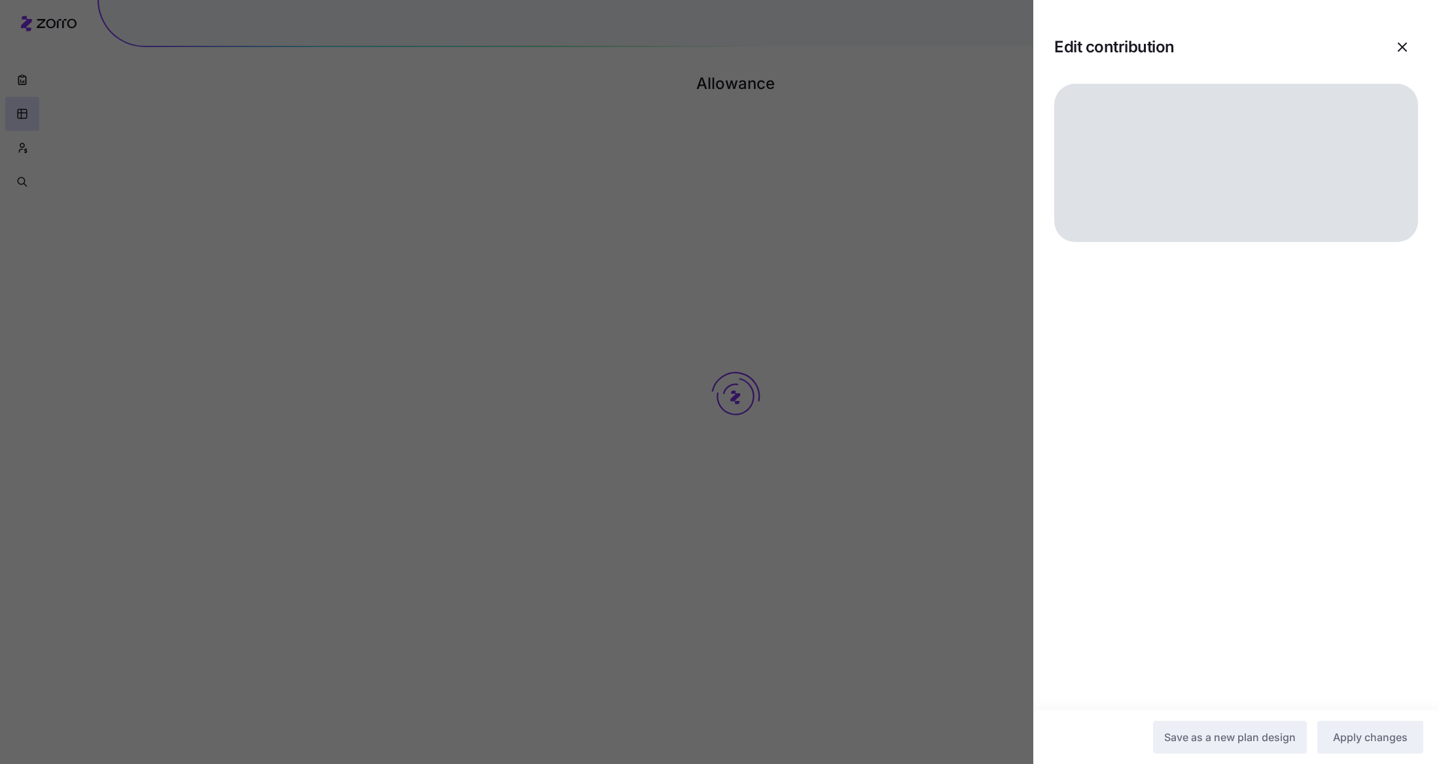
scroll to position [0, 0]
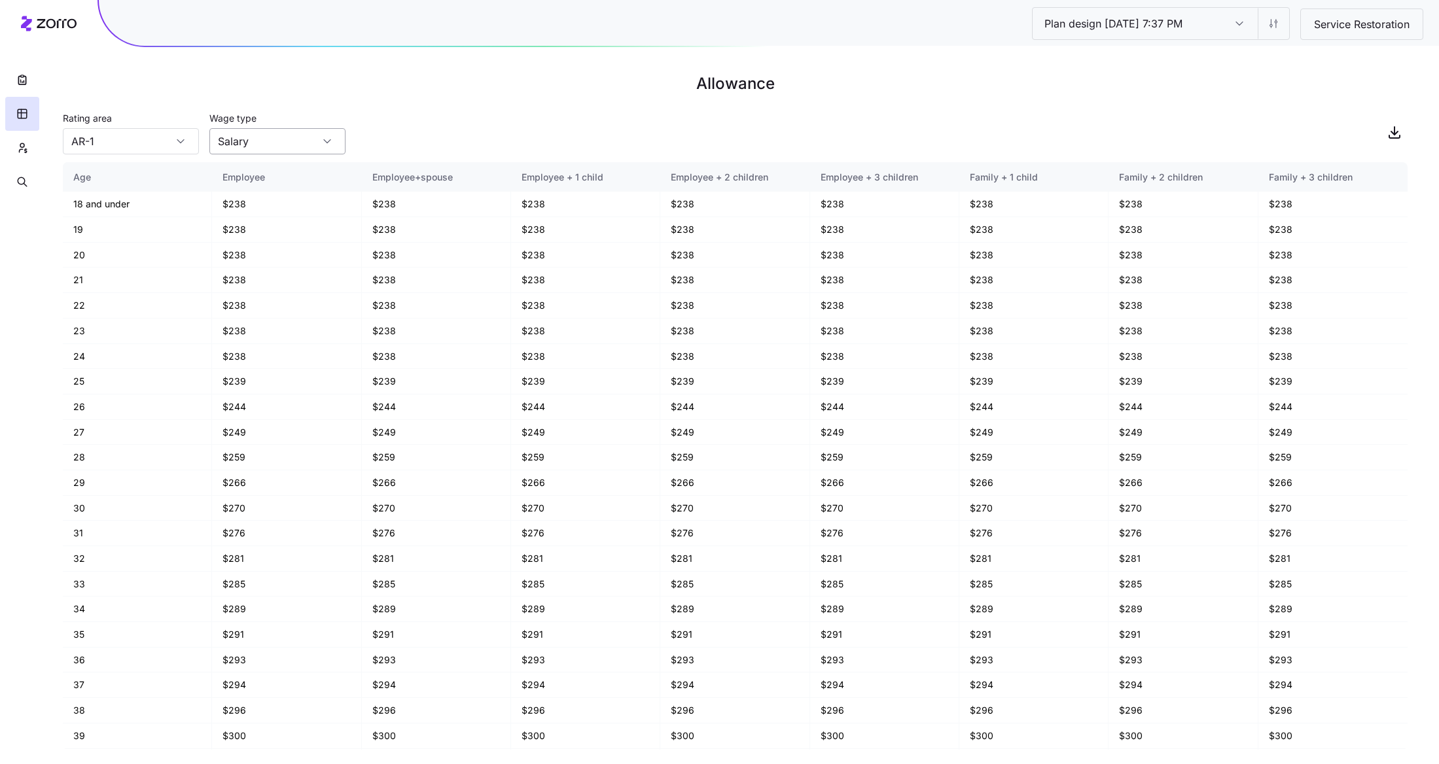
click at [253, 143] on input "Salary" at bounding box center [277, 141] width 136 height 26
click at [443, 137] on div "Rating area AR-1 Wage type Salary" at bounding box center [735, 132] width 1345 height 45
click at [279, 143] on input "Salary" at bounding box center [277, 141] width 136 height 26
click at [406, 140] on div "Rating area AR-1 Wage type Salary" at bounding box center [735, 132] width 1345 height 45
click at [280, 141] on input "Salary" at bounding box center [277, 141] width 136 height 26
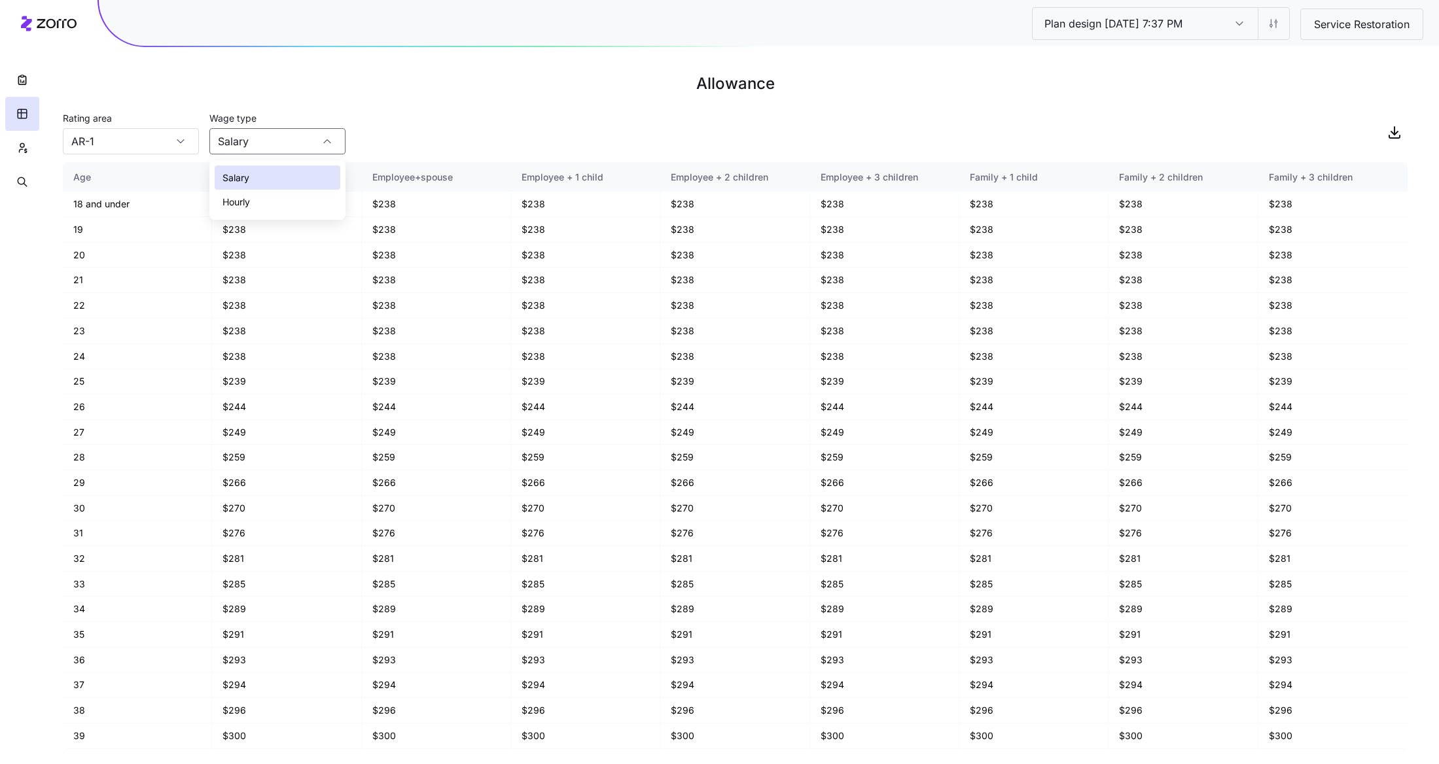
click at [274, 206] on div "Hourly" at bounding box center [278, 202] width 126 height 25
click at [301, 146] on input "Hourly" at bounding box center [277, 141] width 136 height 26
click at [280, 181] on div "Salary" at bounding box center [278, 178] width 126 height 25
type input "Salary"
click at [412, 134] on div "Rating area AR-1 Wage type Salary" at bounding box center [735, 132] width 1345 height 45
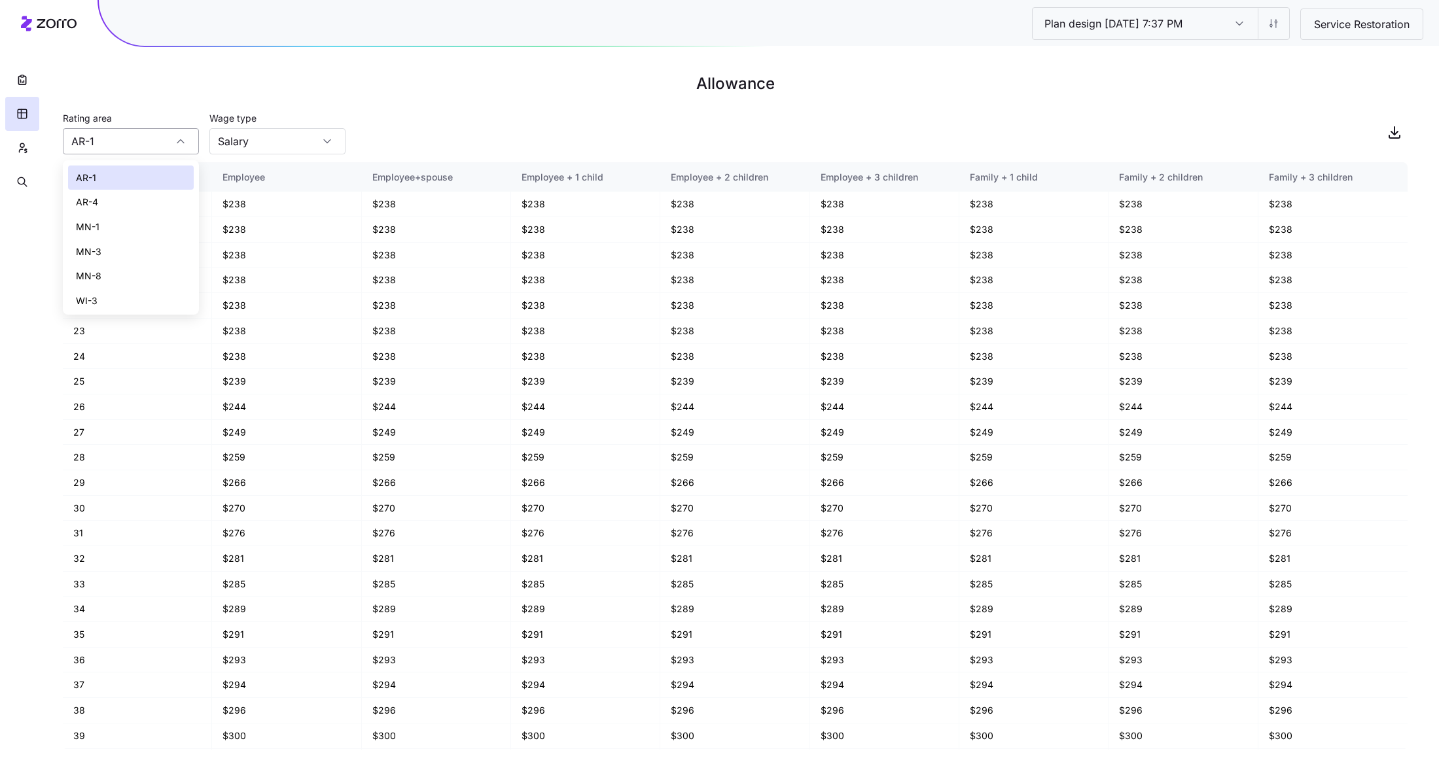
click at [132, 141] on input "AR-1" at bounding box center [131, 141] width 136 height 26
click at [335, 128] on input "Salary" at bounding box center [277, 141] width 136 height 26
click at [410, 143] on div "Rating area AR-1 Wage type Salary" at bounding box center [735, 132] width 1345 height 45
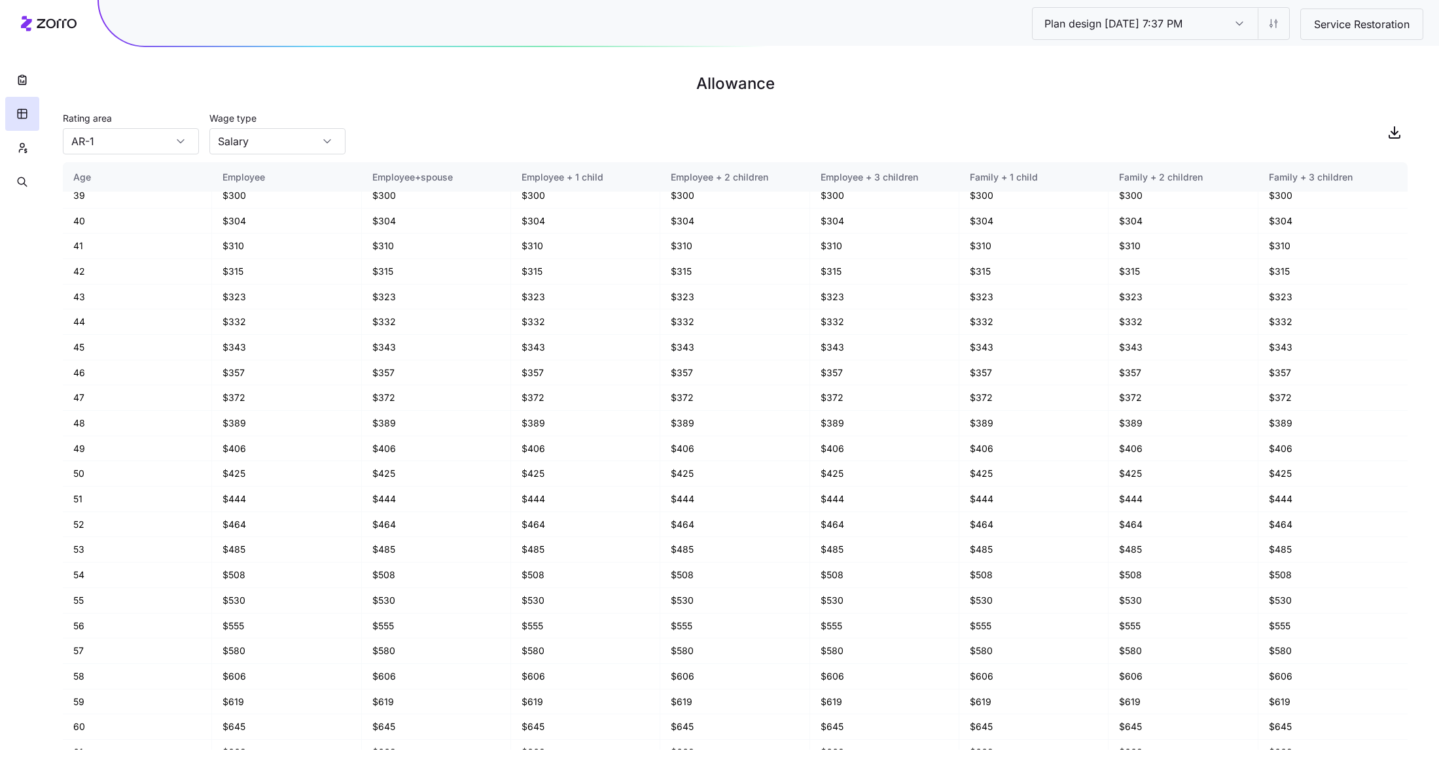
scroll to position [547, 0]
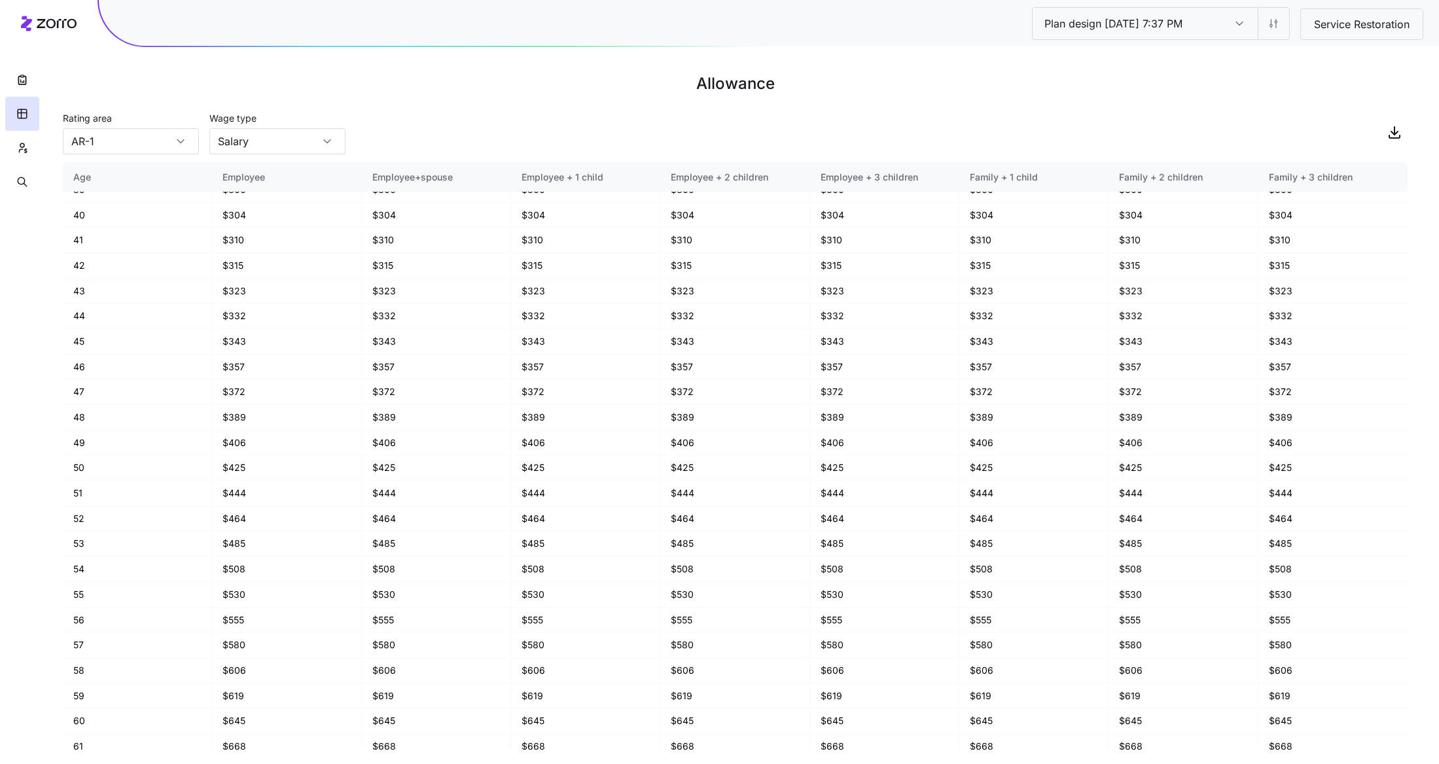
click at [1331, 72] on h1 "Allowance" at bounding box center [735, 83] width 1345 height 31
click at [1387, 135] on icon "button" at bounding box center [1395, 132] width 16 height 16
click at [1224, 130] on div "Rating area AR-1 Wage type Salary" at bounding box center [735, 132] width 1345 height 45
click at [20, 78] on icon "button" at bounding box center [22, 79] width 13 height 13
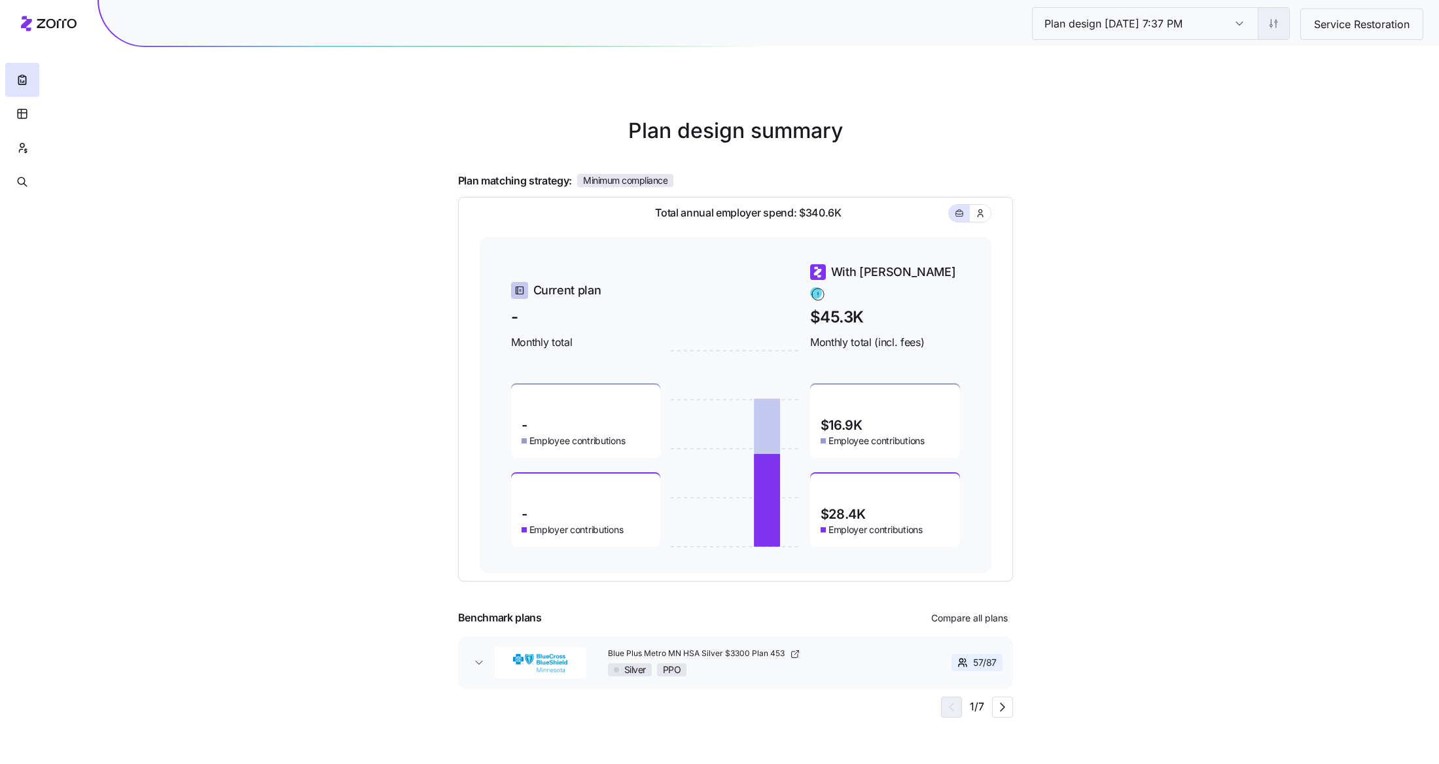
click at [1282, 27] on html "Plan design 10/14/2025 7:37 PM Plan design 10/14/2025 7:37 PM Service Restorati…" at bounding box center [719, 382] width 1439 height 764
click at [1229, 58] on div "Edit contribution" at bounding box center [1195, 58] width 70 height 14
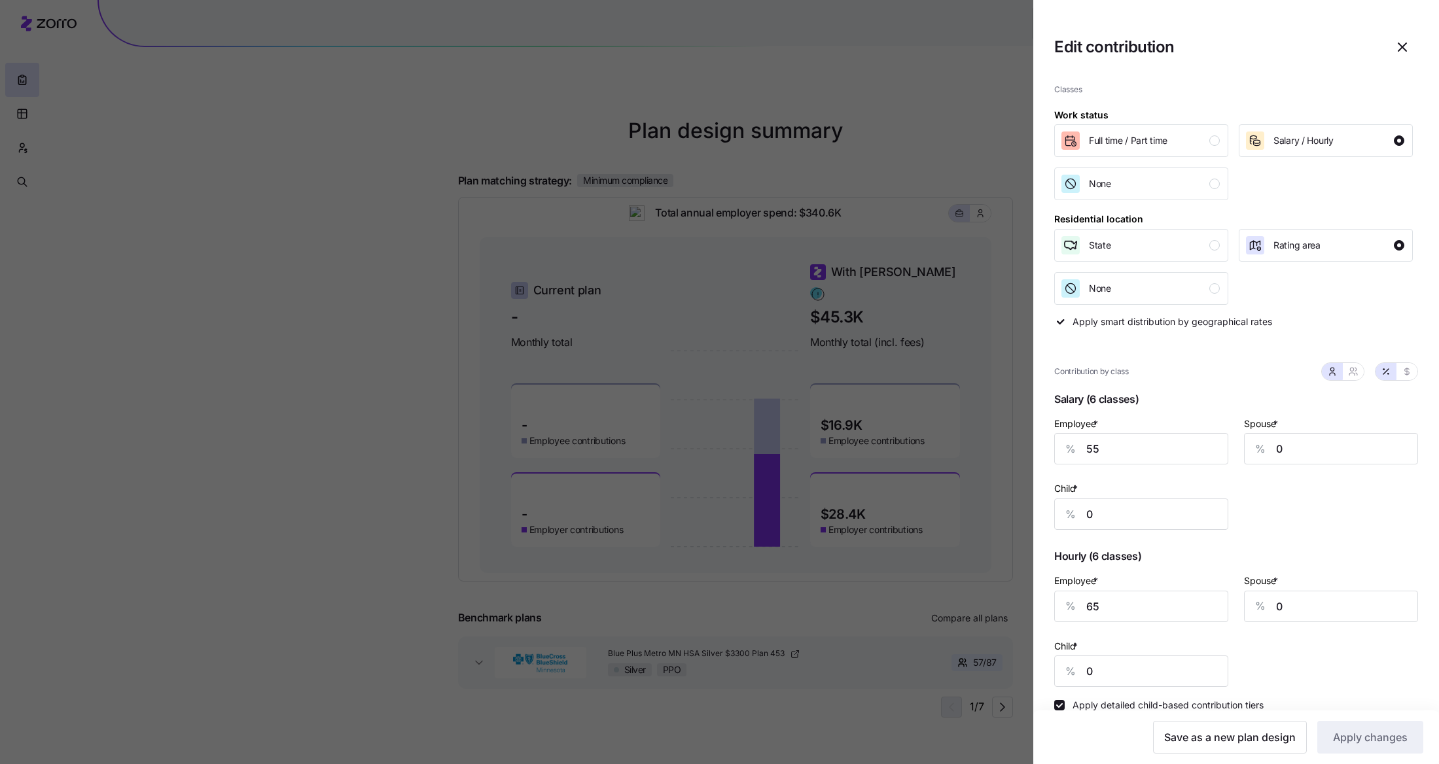
scroll to position [24, 0]
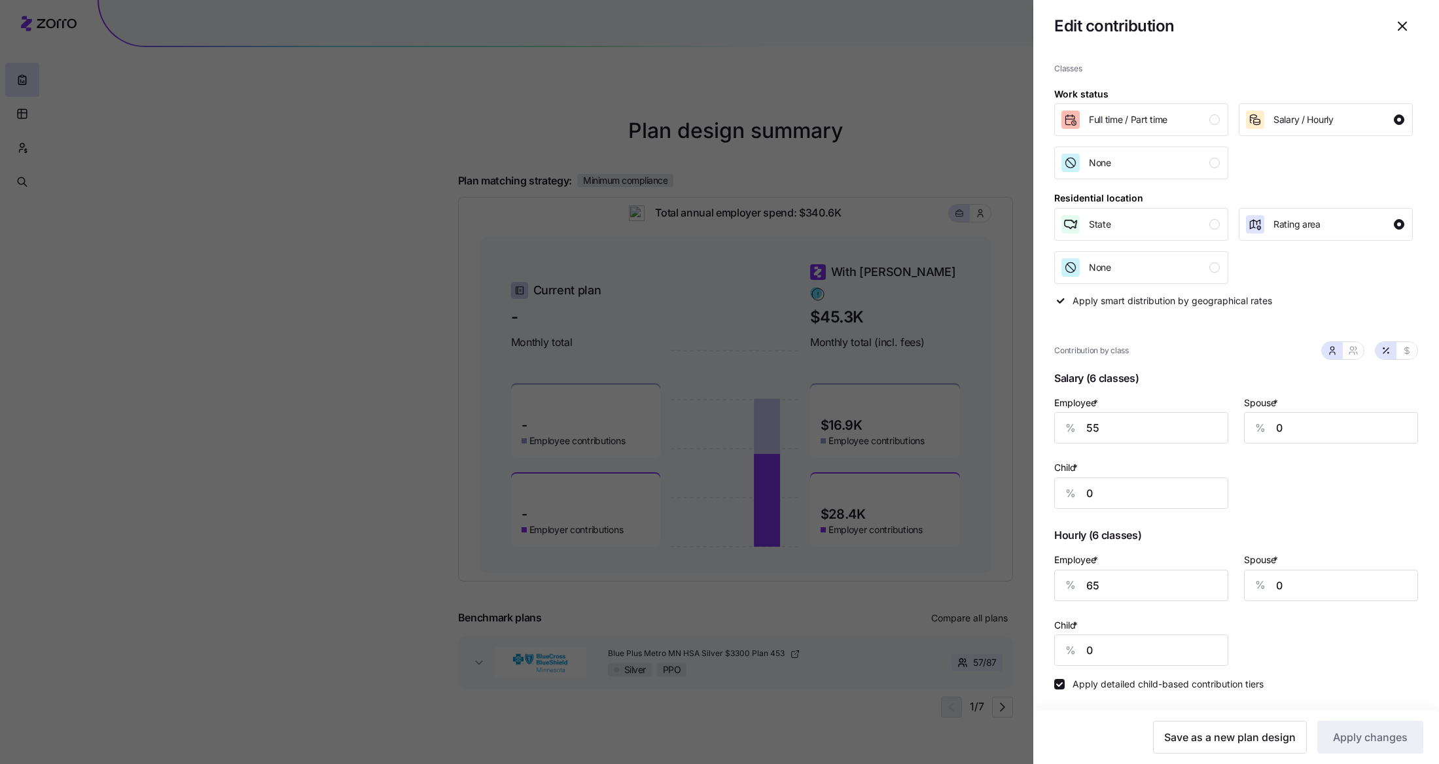
click at [1403, 22] on icon "button" at bounding box center [1403, 26] width 16 height 16
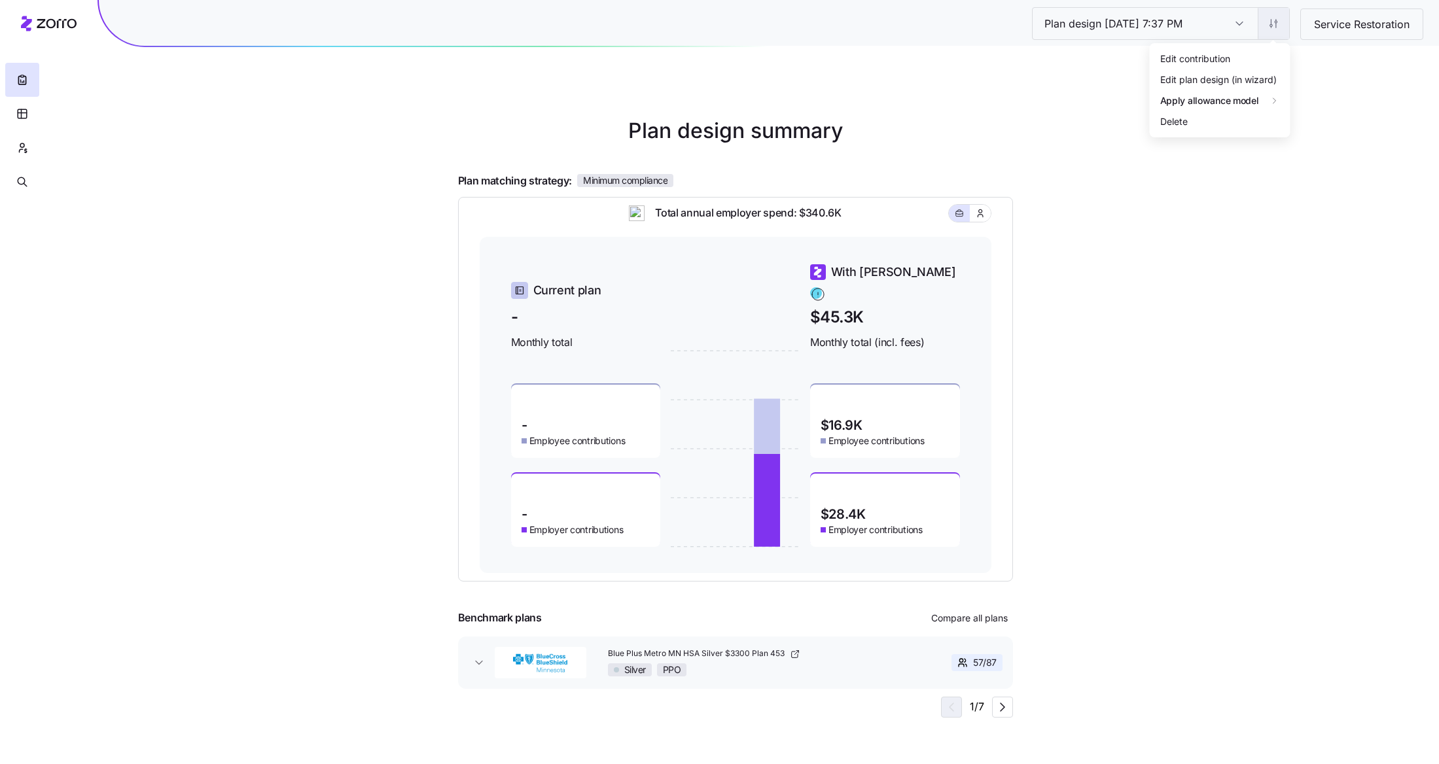
click at [1266, 30] on html "Plan design 10/14/2025 7:37 PM Plan design 10/14/2025 7:37 PM Service Restorati…" at bounding box center [719, 382] width 1439 height 764
click at [1208, 79] on div "Edit plan design (in wizard)" at bounding box center [1218, 79] width 117 height 14
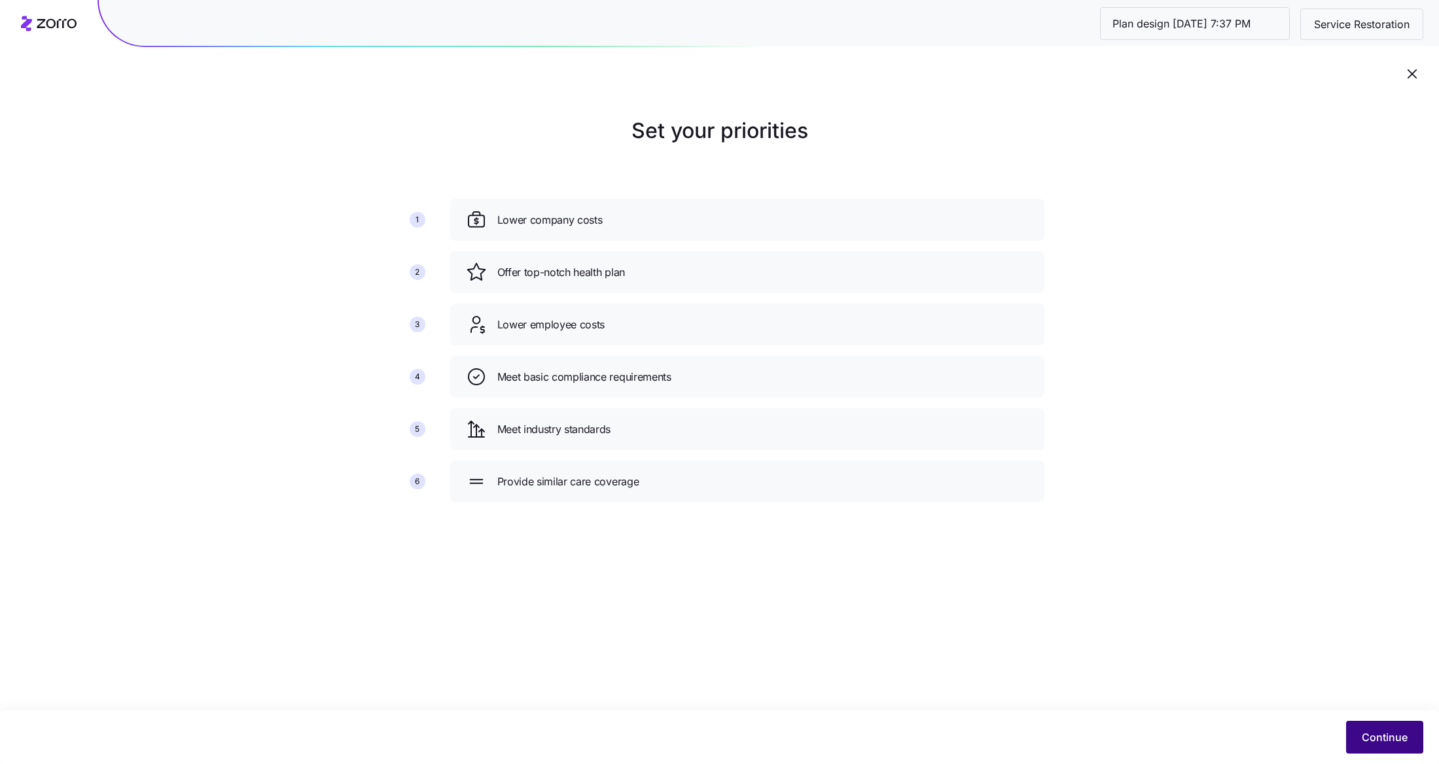
click at [1390, 731] on span "Continue" at bounding box center [1385, 738] width 46 height 16
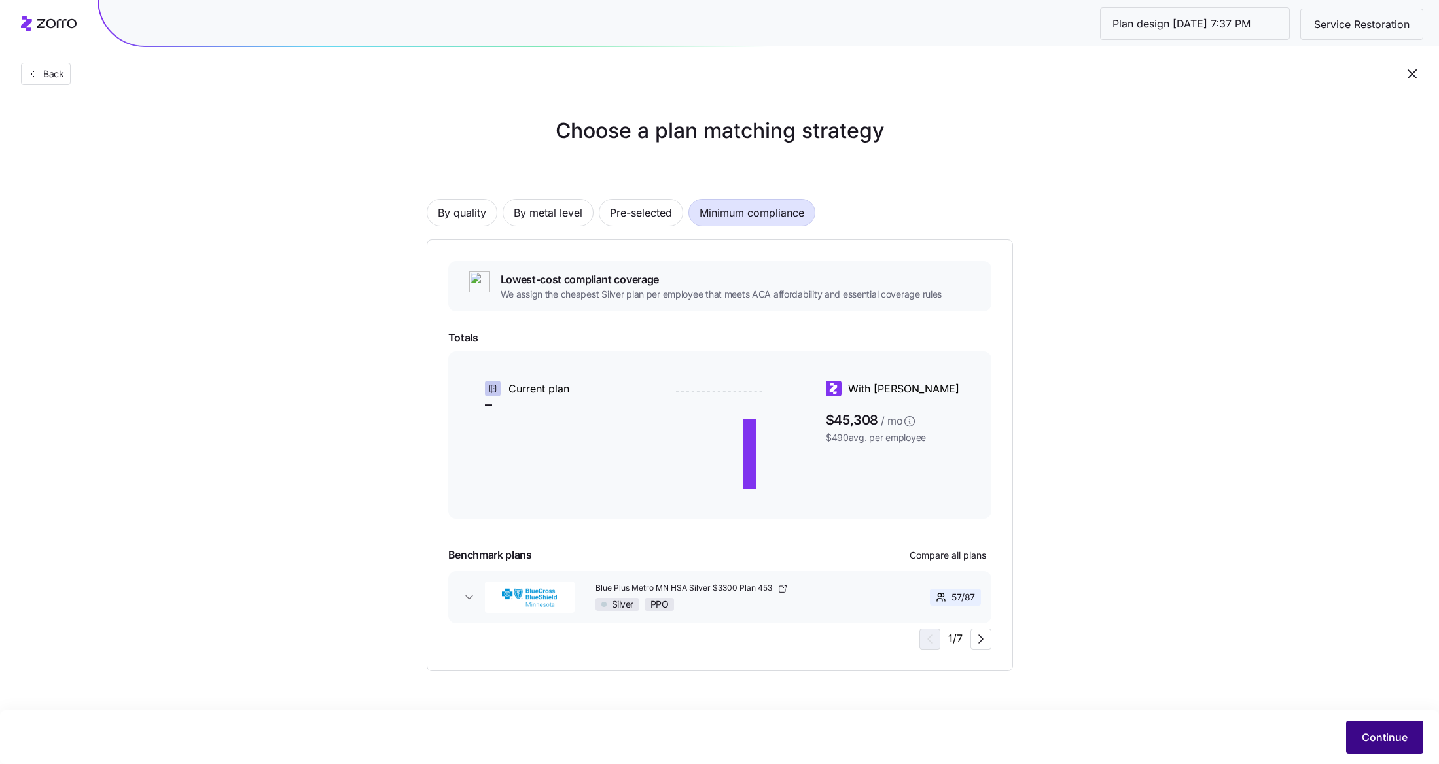
click at [1391, 728] on button "Continue" at bounding box center [1384, 737] width 77 height 33
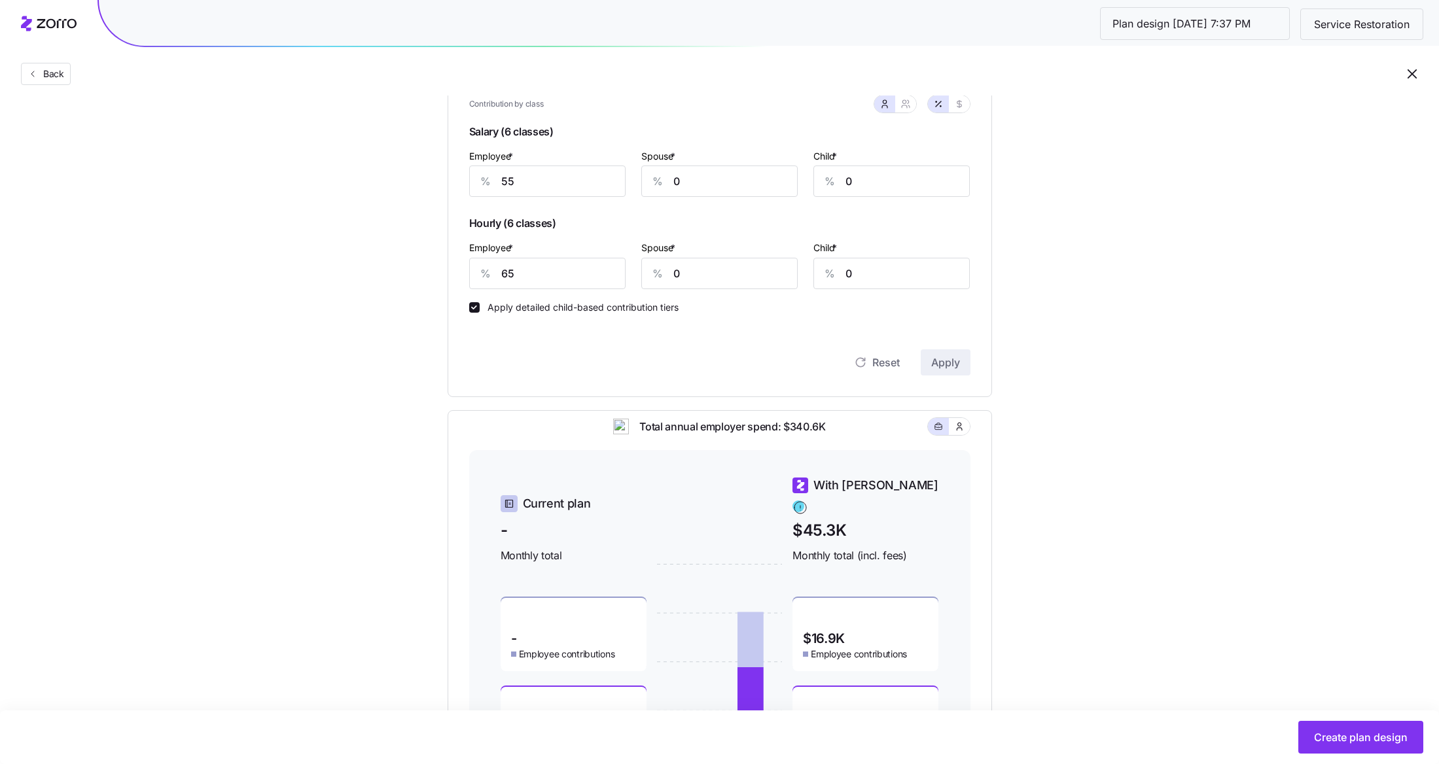
scroll to position [411, 0]
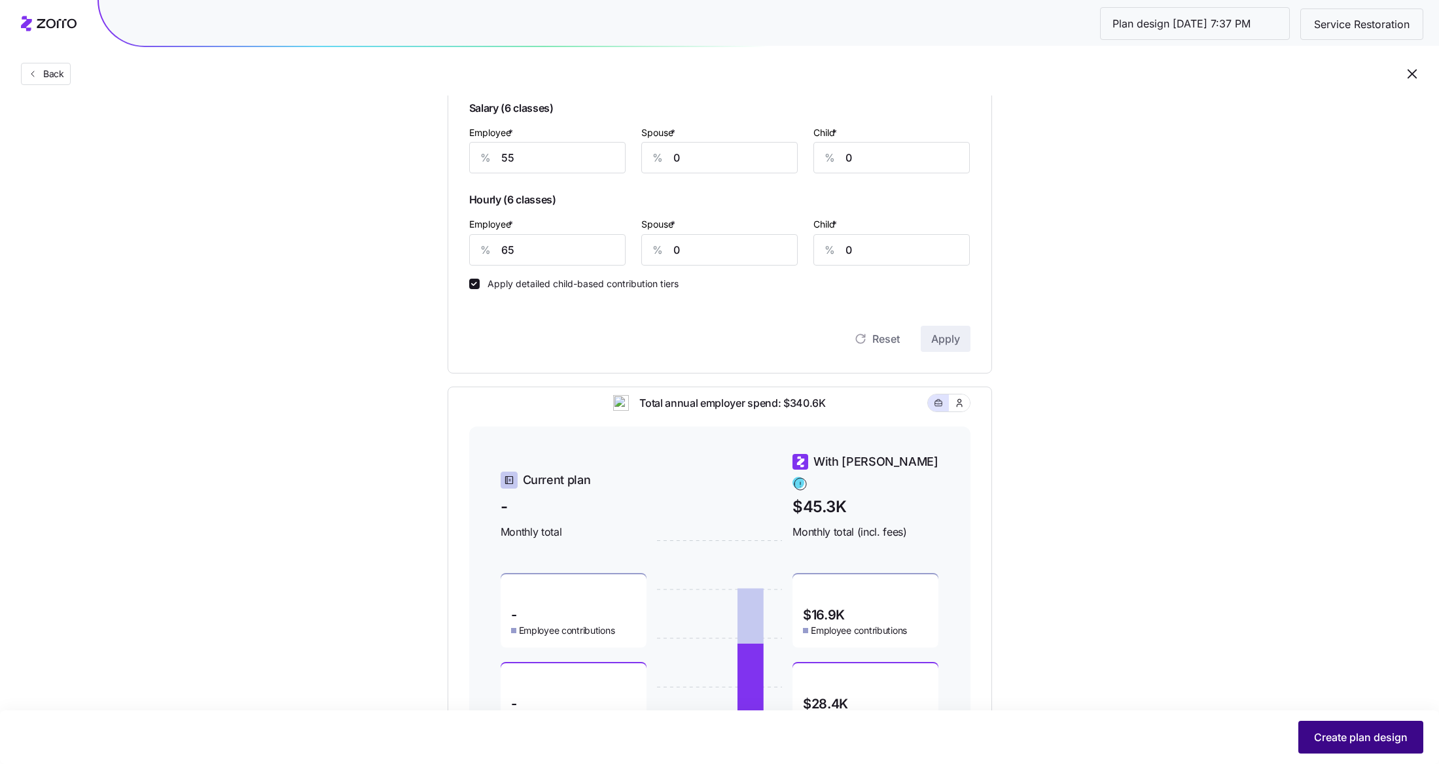
click at [1323, 744] on span "Create plan design" at bounding box center [1361, 738] width 94 height 16
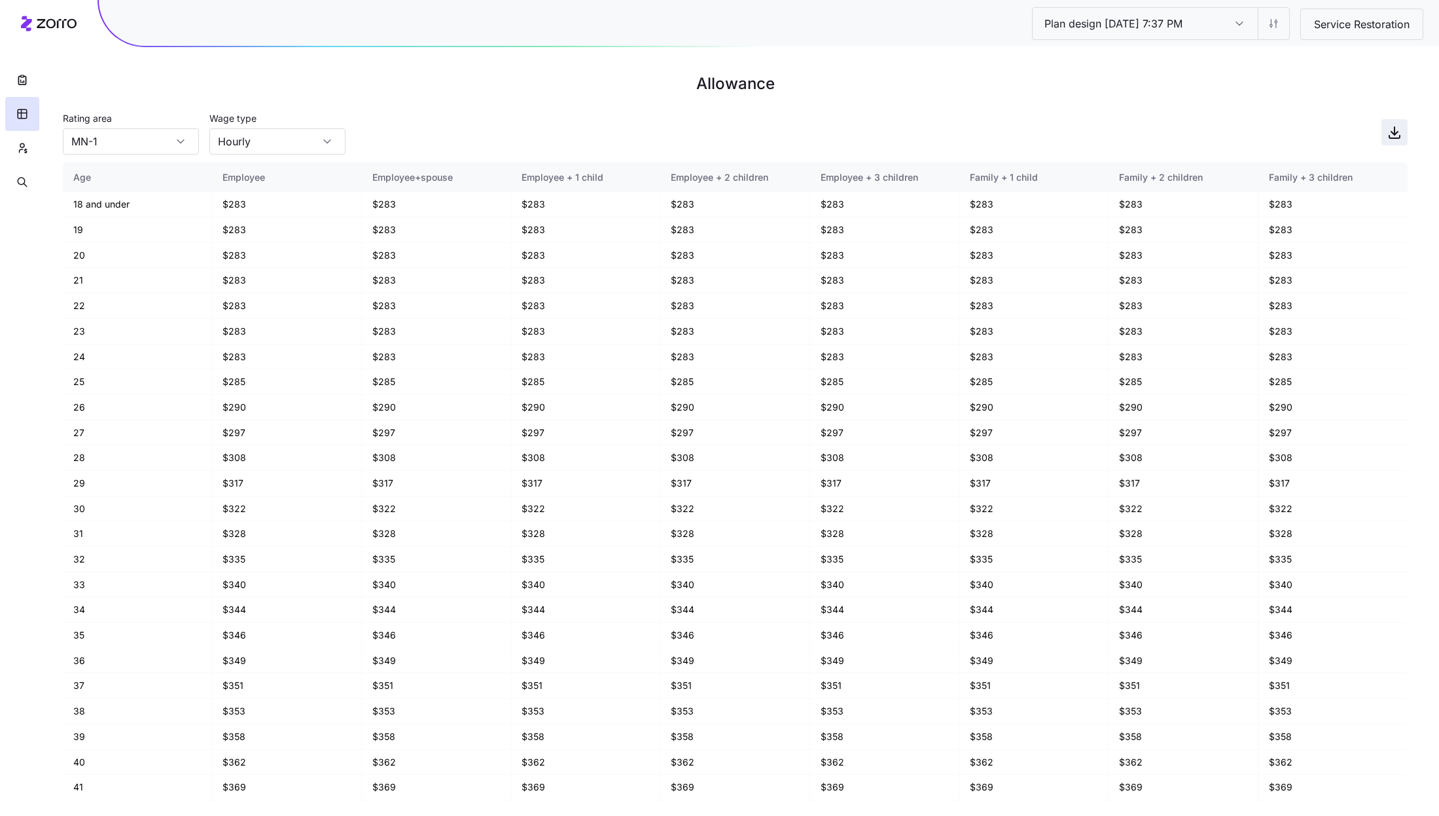
click at [1395, 134] on icon "button" at bounding box center [1394, 133] width 7 height 3
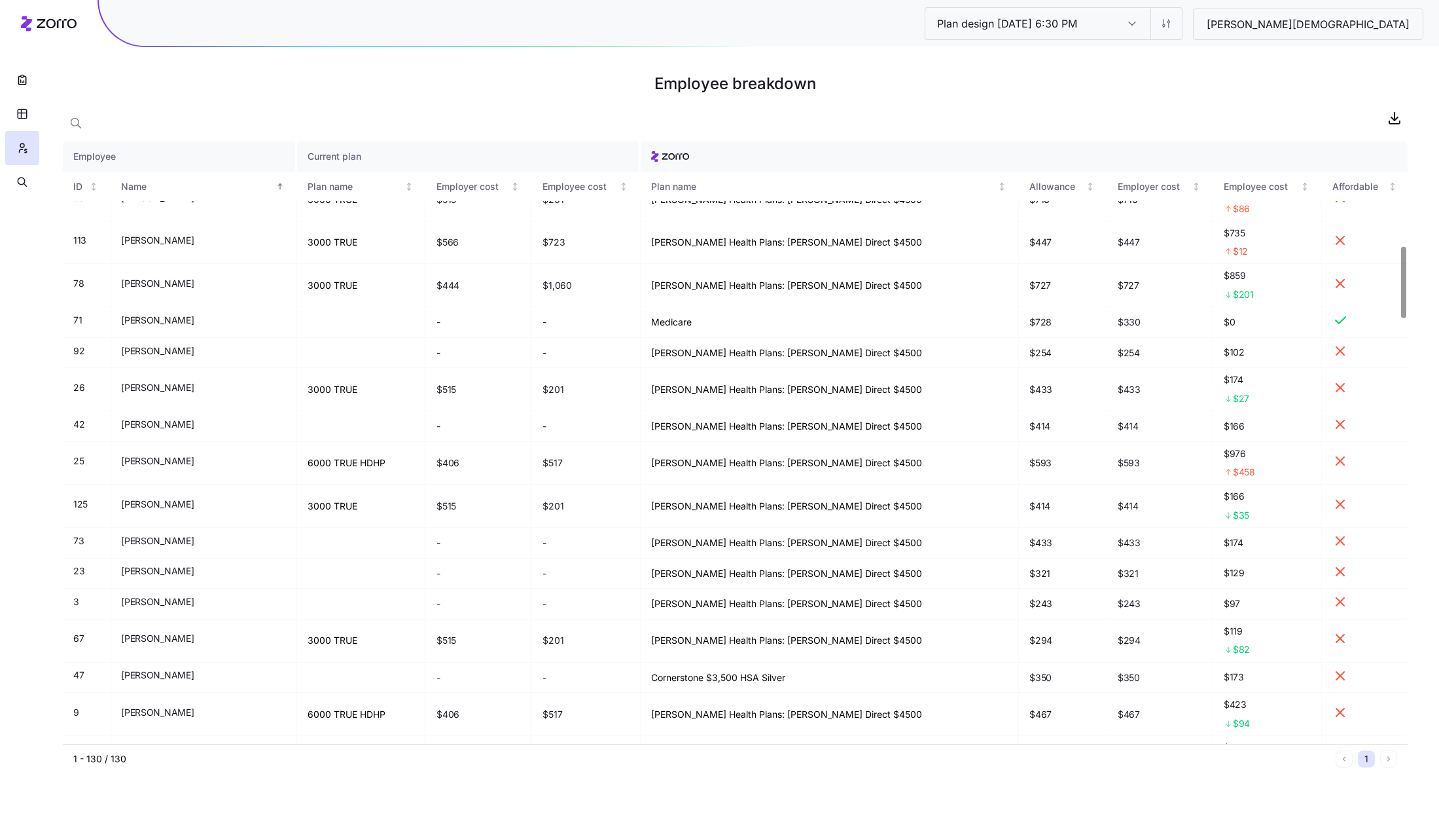
scroll to position [880, 0]
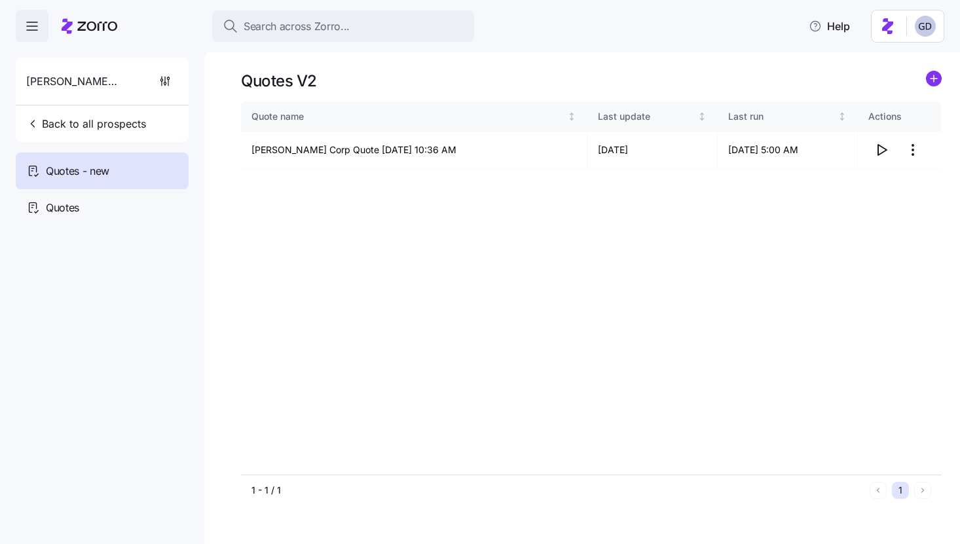
click at [335, 26] on span "Search across Zorro..." at bounding box center [296, 26] width 106 height 16
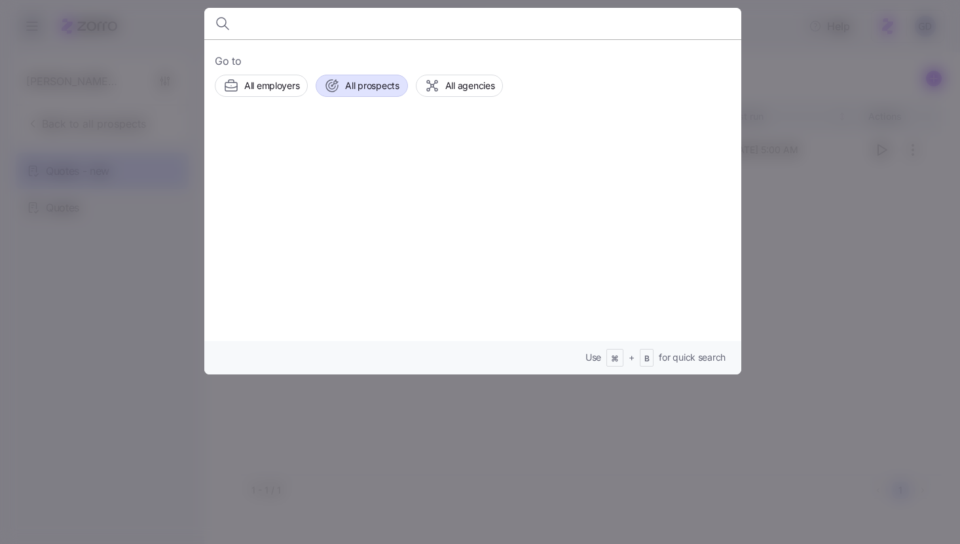
click at [373, 90] on span "All prospects" at bounding box center [372, 85] width 54 height 13
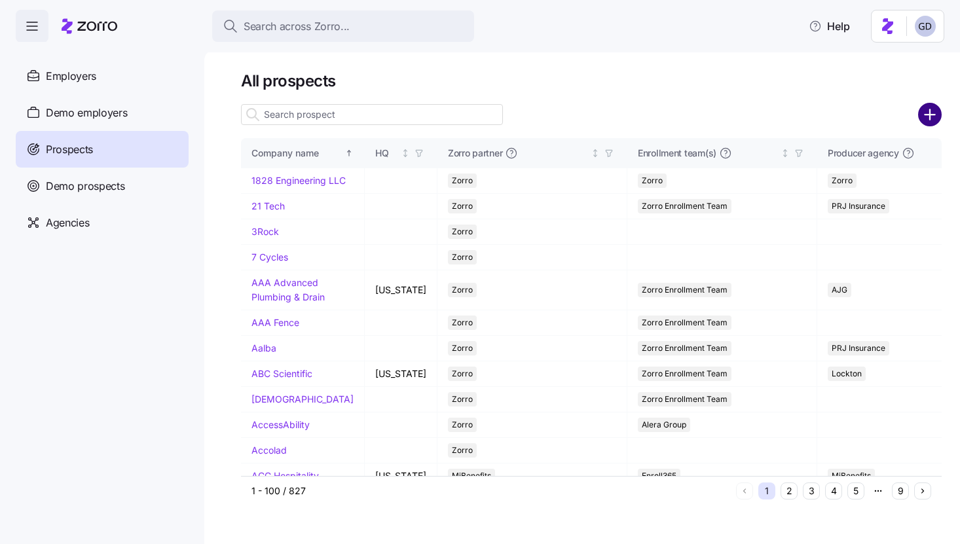
click at [933, 117] on circle "add icon" at bounding box center [930, 115] width 22 height 22
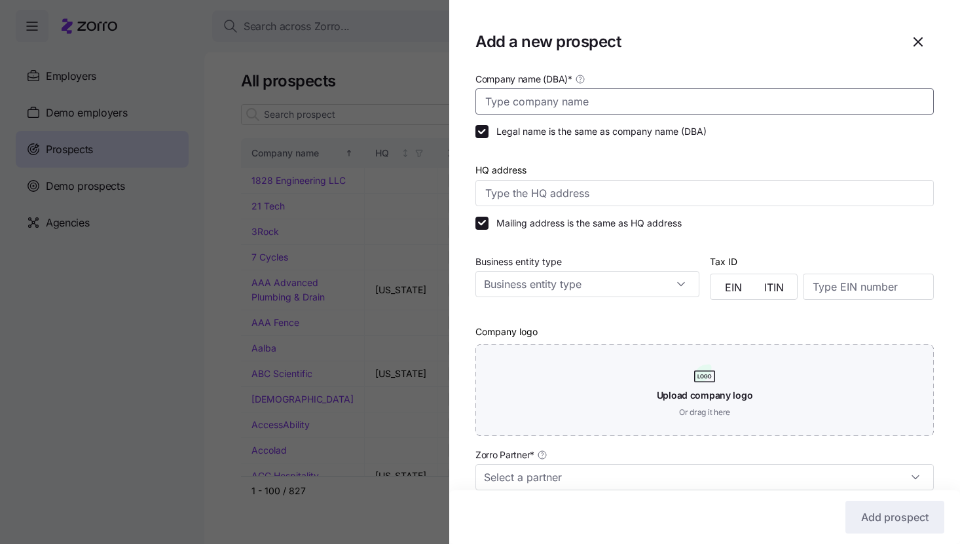
click at [595, 96] on input "Company name (DBA) *" at bounding box center [704, 101] width 458 height 26
click at [635, 109] on input "Company name (DBA) *" at bounding box center [704, 101] width 458 height 26
click at [554, 107] on input "Company name (DBA) *" at bounding box center [704, 101] width 458 height 26
click at [539, 108] on input "Company name (DBA) *" at bounding box center [704, 101] width 458 height 26
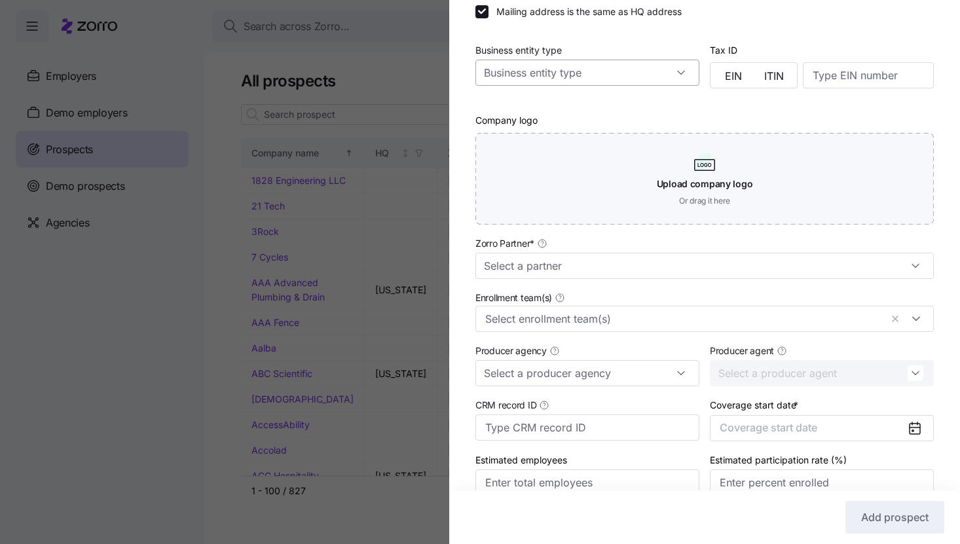
scroll to position [276, 0]
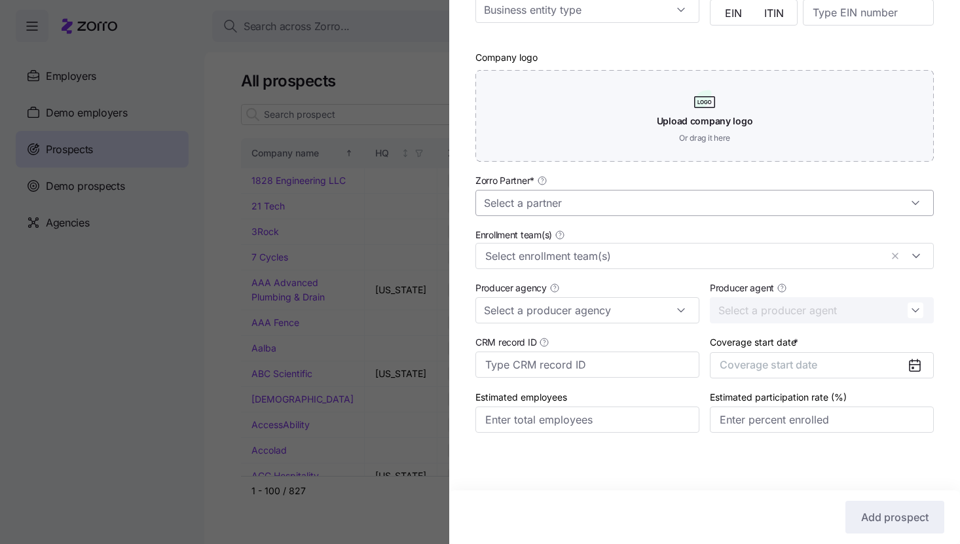
type input "International Packaging, Inc."
click at [558, 203] on input "Zorro Partner *" at bounding box center [704, 203] width 458 height 26
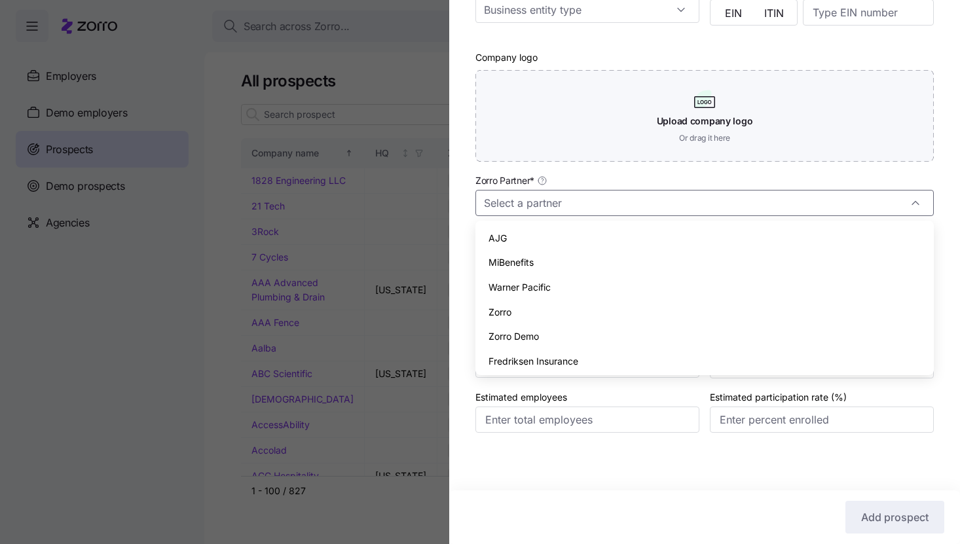
click at [497, 308] on span "Zorro" at bounding box center [499, 312] width 23 height 14
type input "Zorro"
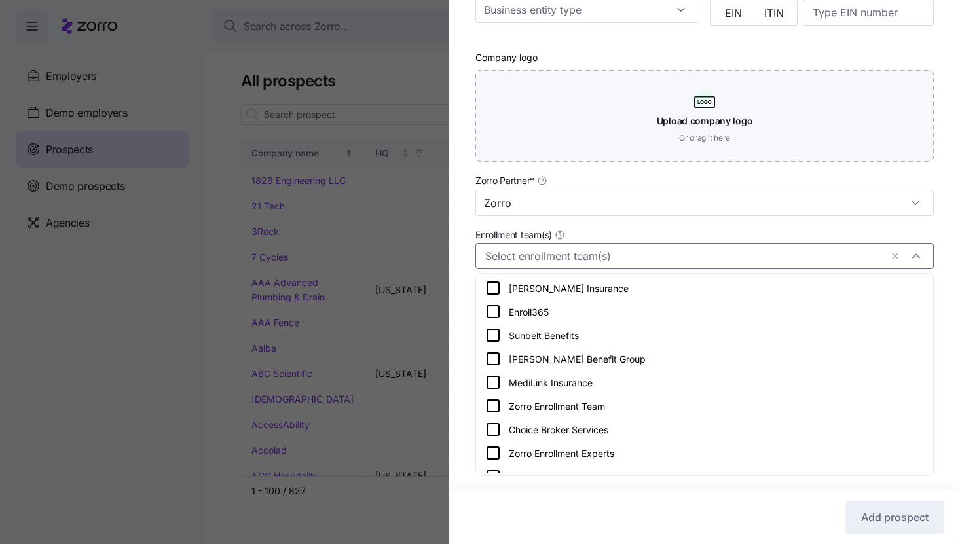
click at [534, 253] on input "Enrollment team(s)" at bounding box center [682, 255] width 395 height 17
click at [490, 404] on icon at bounding box center [493, 406] width 16 height 16
click at [460, 388] on div "Company name (DBA) * International Packaging, Inc. Legal name is the same as co…" at bounding box center [704, 127] width 511 height 662
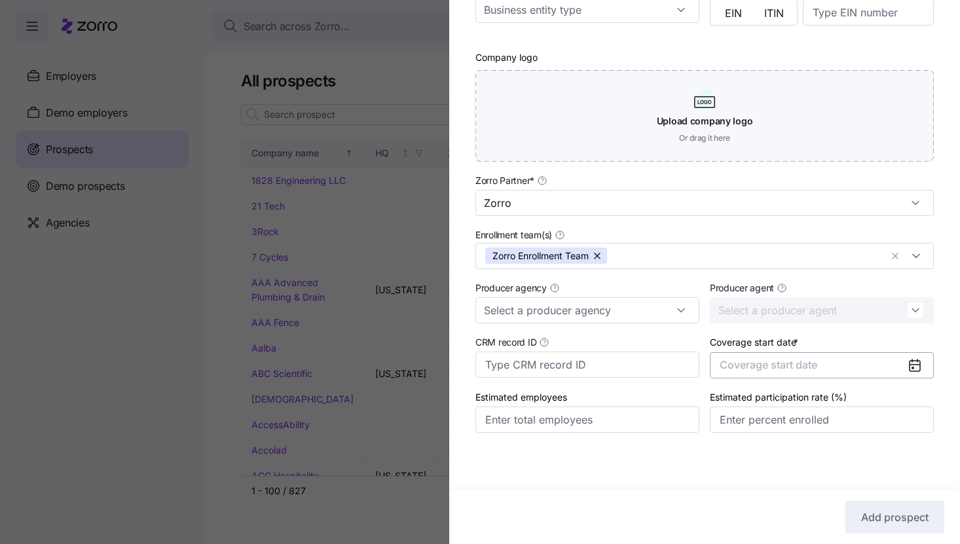
click at [764, 367] on span "Coverage start date" at bounding box center [768, 364] width 98 height 13
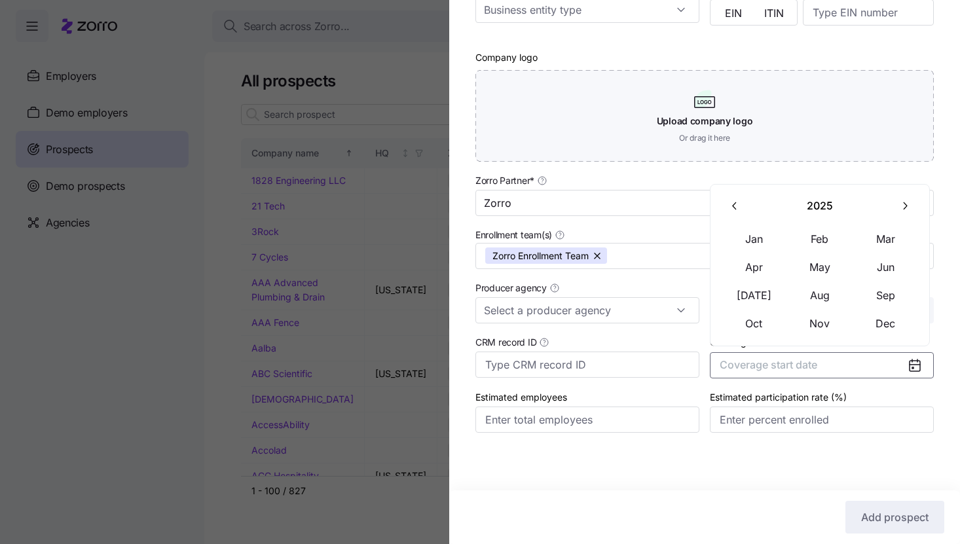
click at [904, 207] on icon "button" at bounding box center [905, 205] width 4 height 7
click at [763, 240] on button "Jan" at bounding box center [753, 238] width 65 height 27
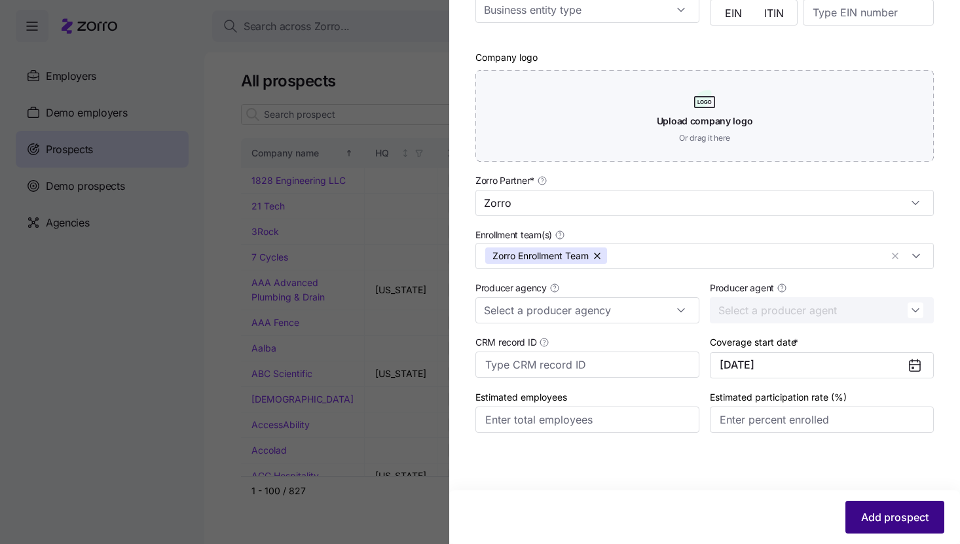
click at [880, 509] on button "Add prospect" at bounding box center [894, 517] width 99 height 33
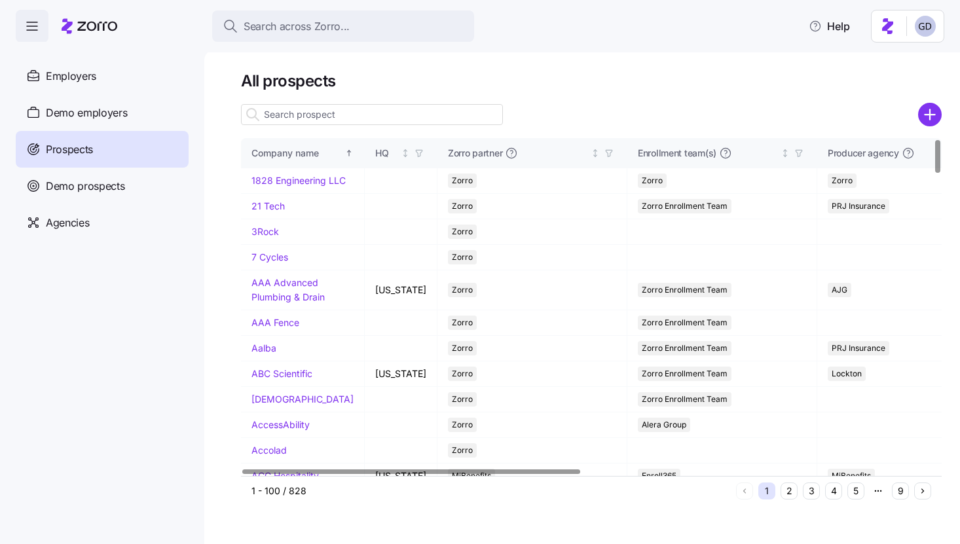
click at [340, 120] on input at bounding box center [372, 114] width 262 height 21
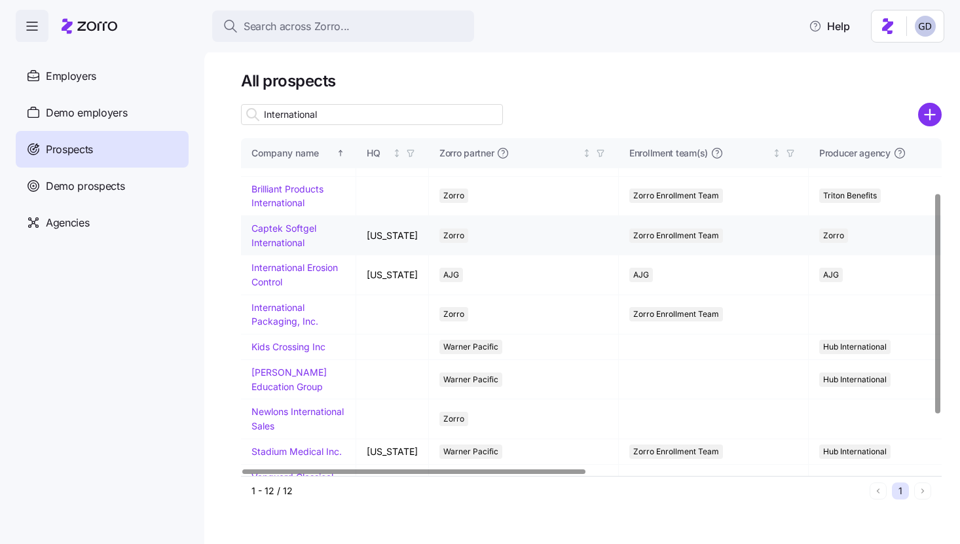
scroll to position [85, 0]
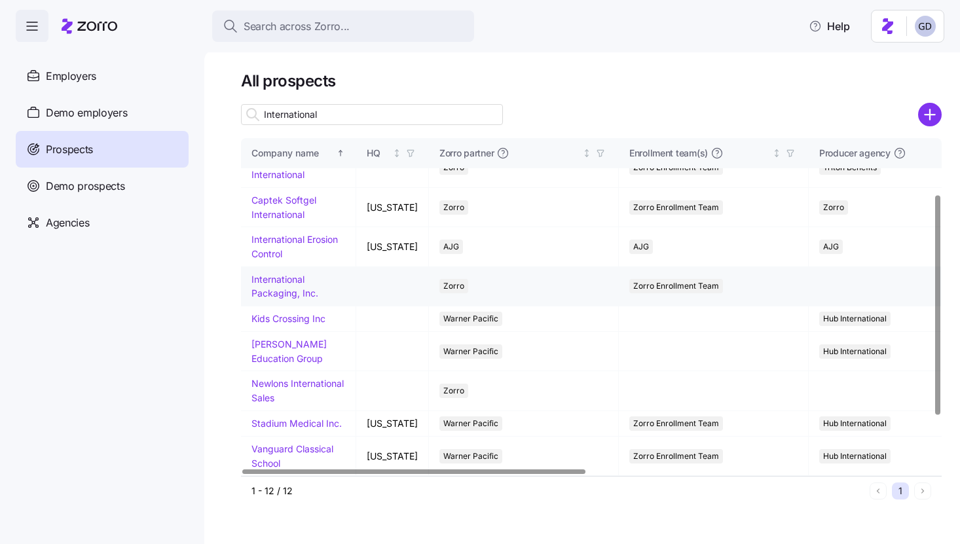
type input "International"
click at [293, 293] on link "International Packaging, Inc." at bounding box center [284, 287] width 67 height 26
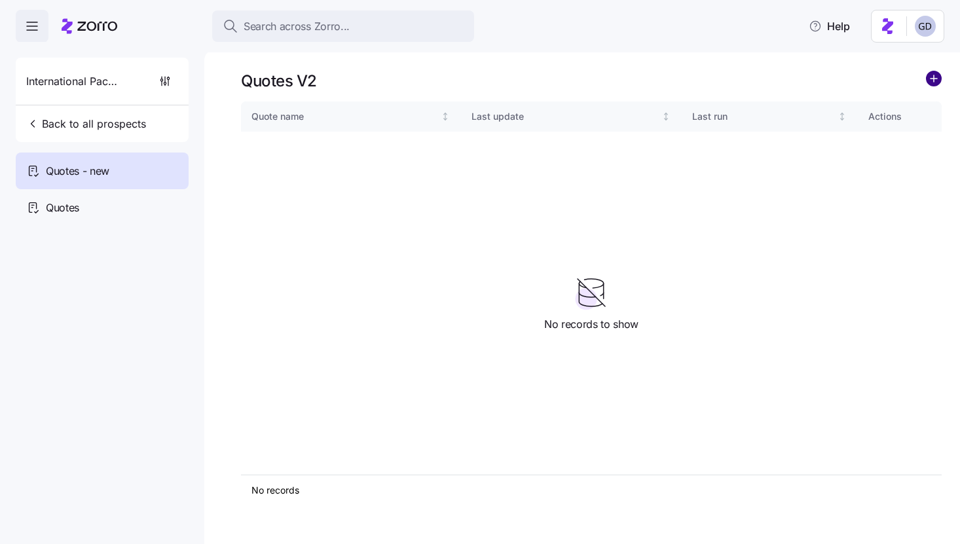
click at [939, 78] on circle "add icon" at bounding box center [933, 78] width 14 height 14
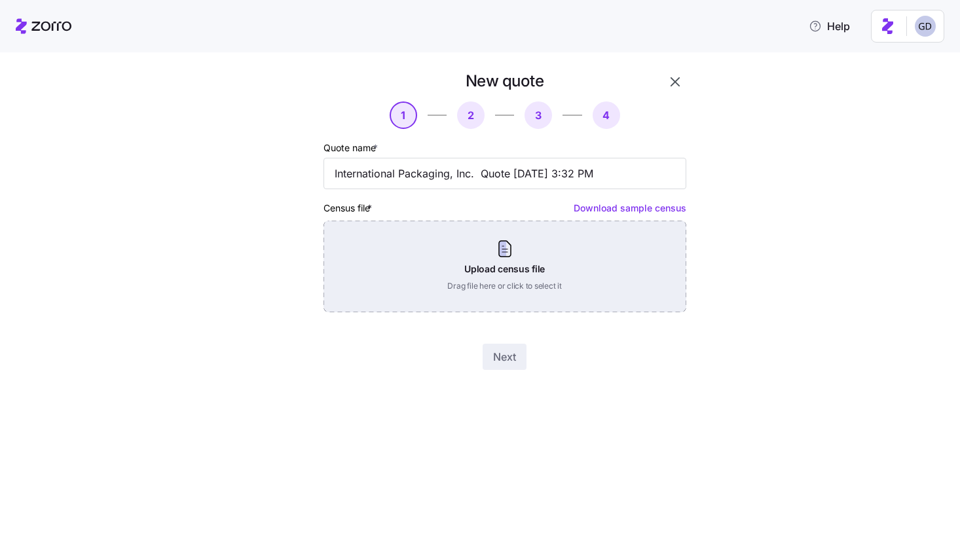
click at [501, 293] on div "Upload census file Drag file here or click to select it" at bounding box center [504, 267] width 363 height 92
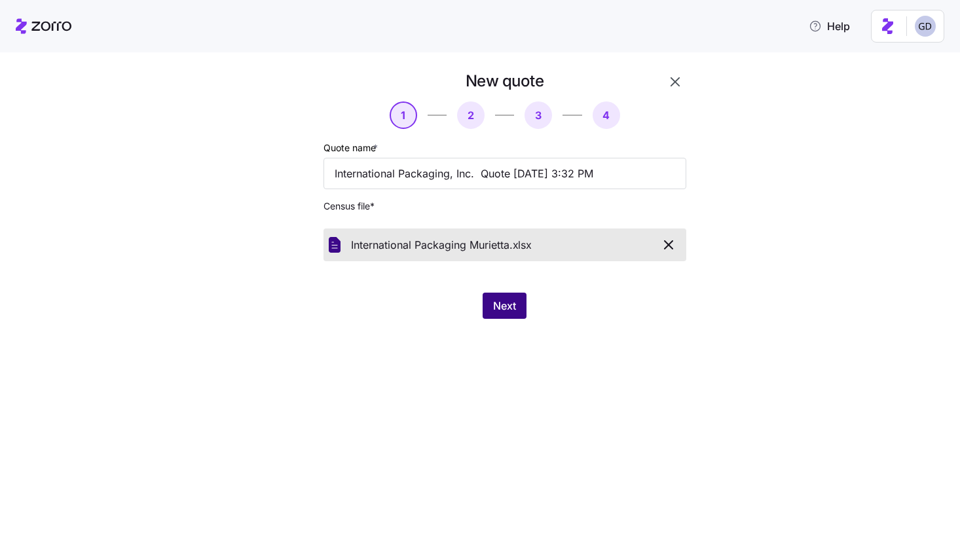
click at [511, 305] on span "Next" at bounding box center [504, 306] width 23 height 16
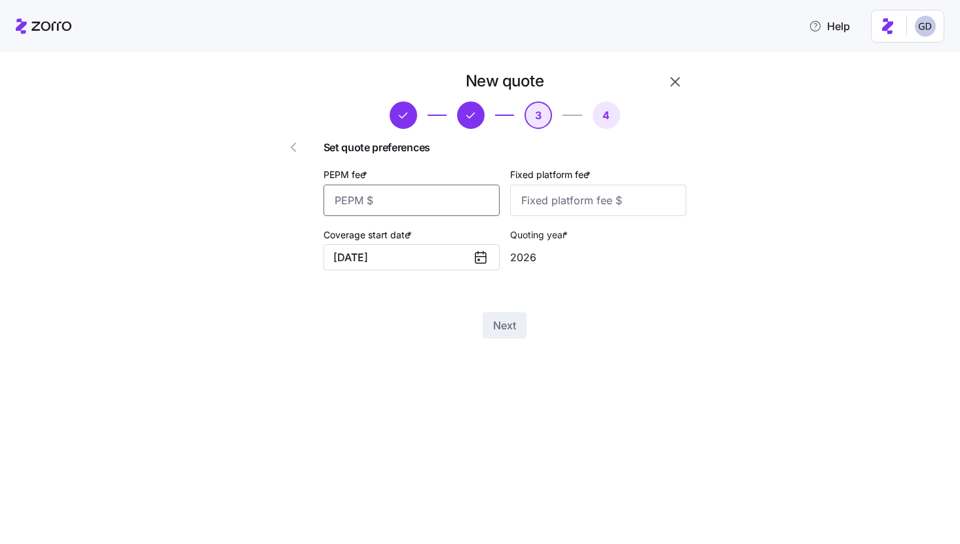
click at [441, 207] on input "PEPM fee *" at bounding box center [411, 200] width 176 height 31
click at [427, 206] on input "75" at bounding box center [411, 200] width 176 height 31
type input "45"
click at [547, 199] on input "Fixed platform fee *" at bounding box center [598, 200] width 176 height 31
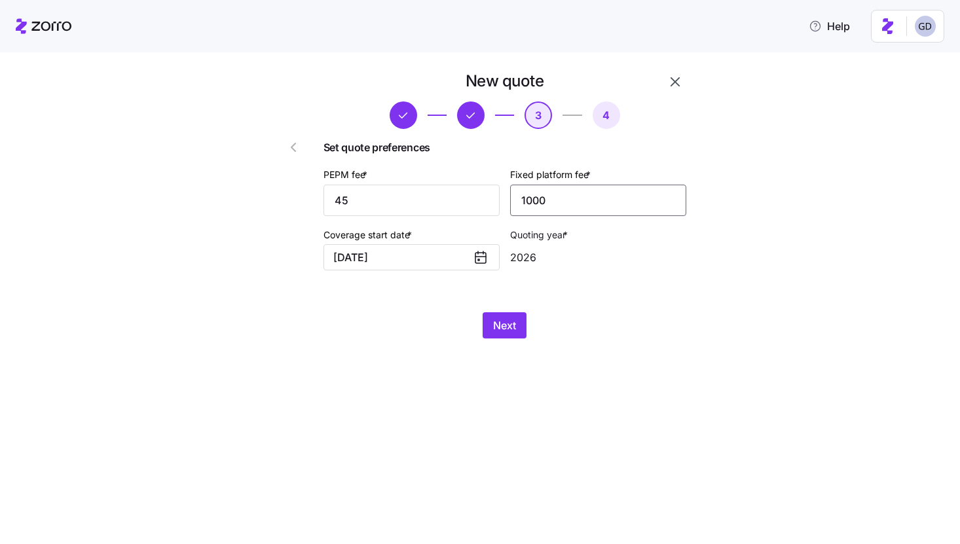
type input "1000"
click at [524, 309] on div "New quote 3 4 Set quote preferences PEPM fee * 45 Fixed platform fee * 1000 Cov…" at bounding box center [504, 204] width 373 height 278
click at [503, 329] on span "Next" at bounding box center [504, 325] width 23 height 16
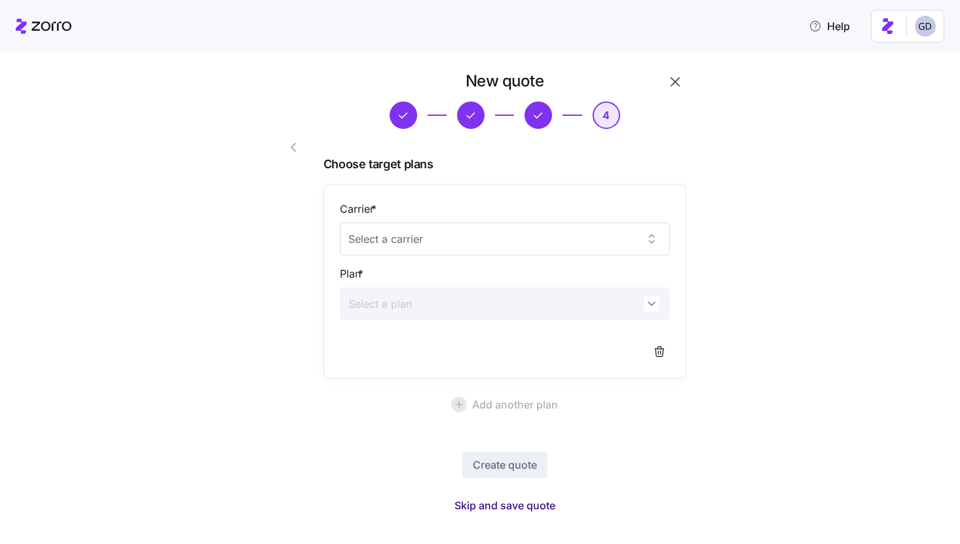
click at [531, 497] on span "Skip and save quote" at bounding box center [504, 505] width 101 height 16
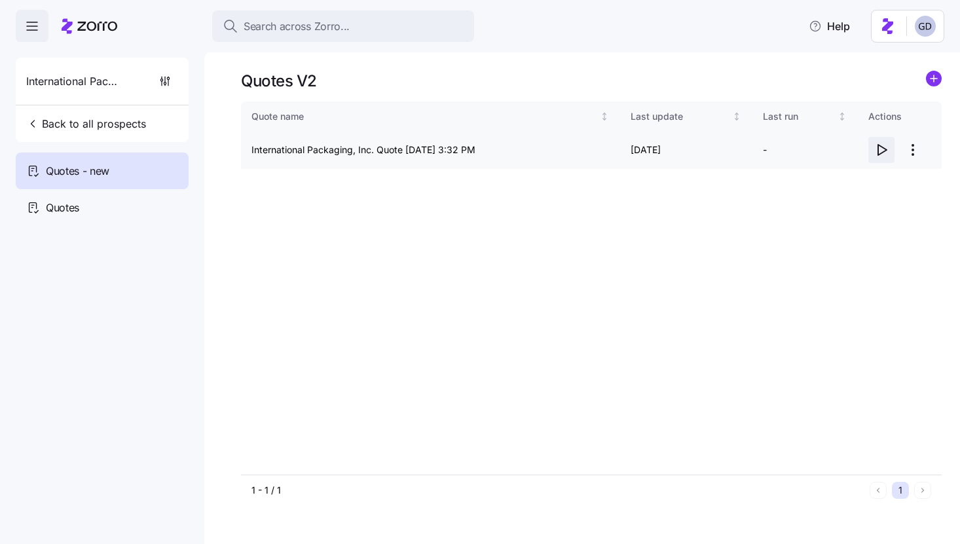
click at [882, 146] on icon "button" at bounding box center [881, 150] width 16 height 16
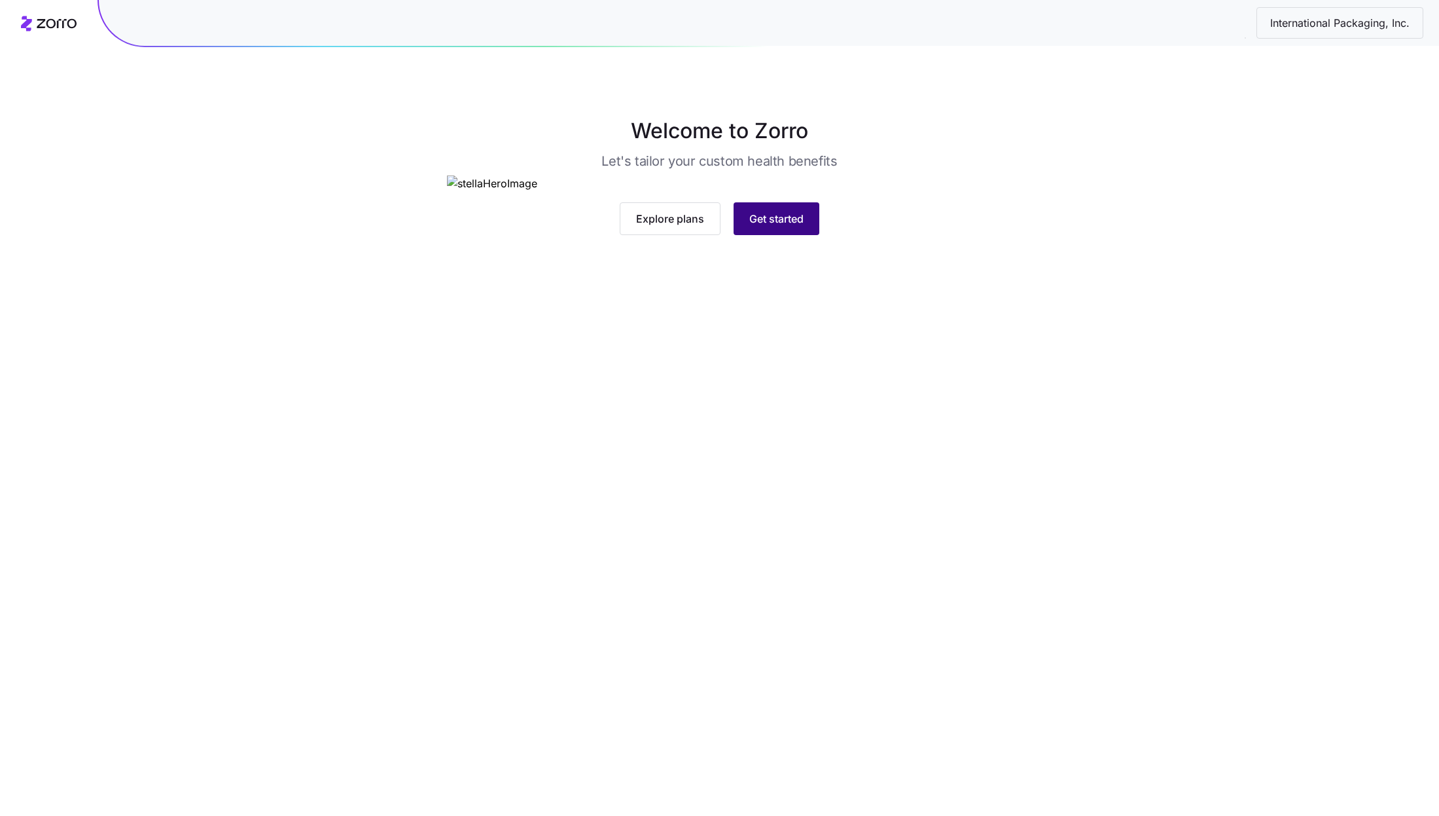
click at [783, 235] on button "Get started" at bounding box center [777, 218] width 86 height 33
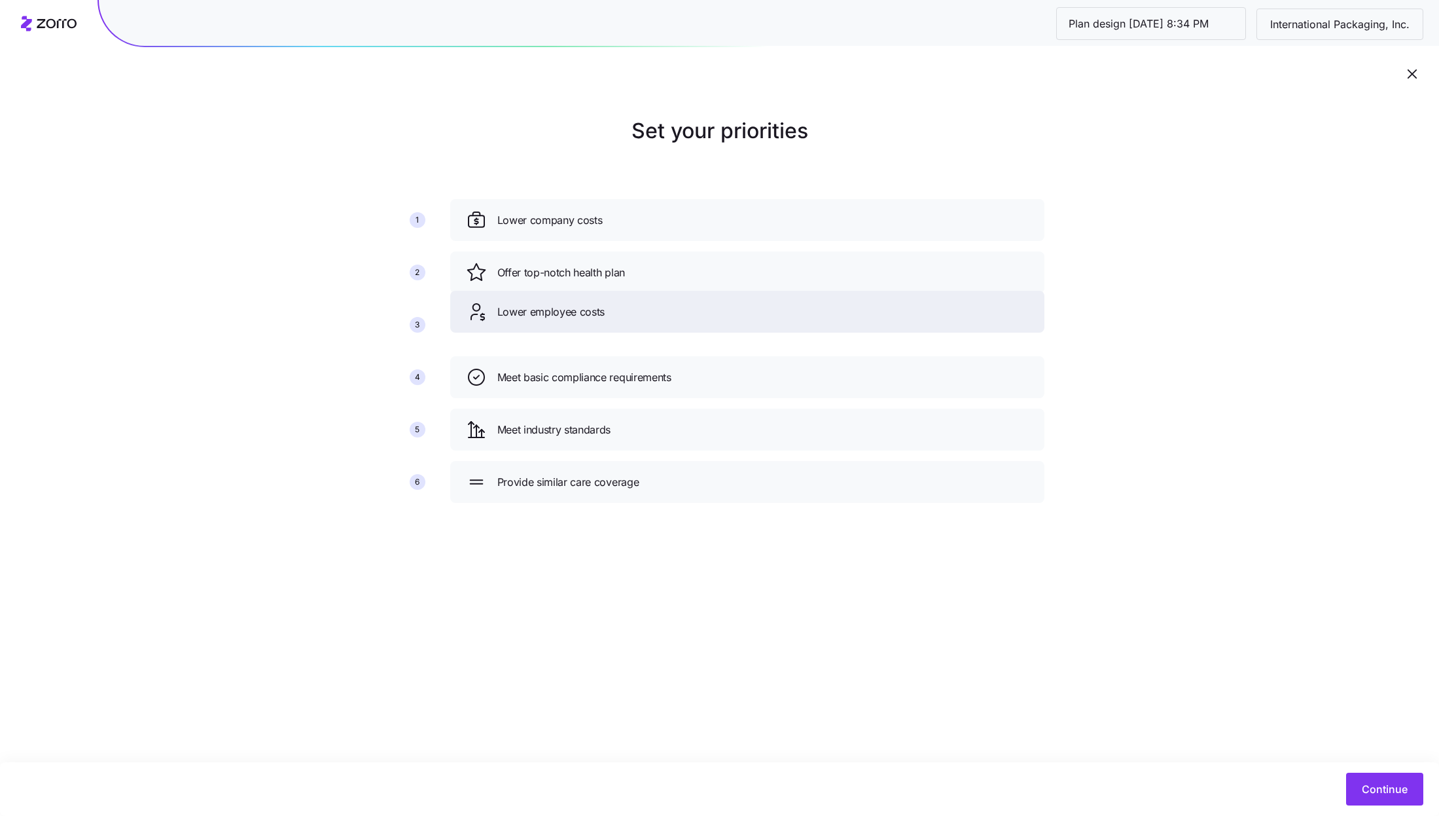
drag, startPoint x: 685, startPoint y: 338, endPoint x: 685, endPoint y: 277, distance: 60.9
click at [685, 291] on div "Lower employee costs" at bounding box center [747, 312] width 594 height 42
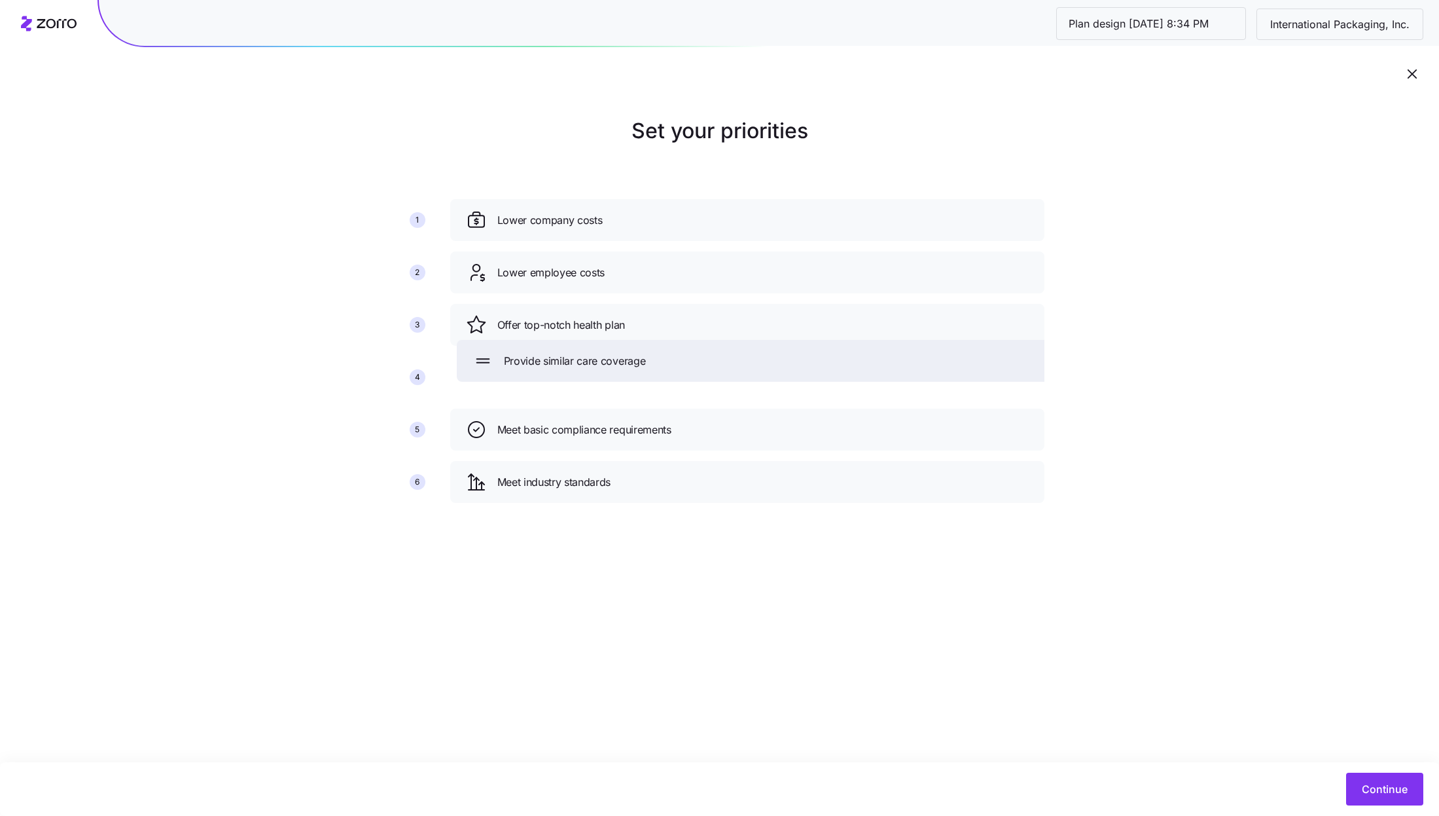
drag, startPoint x: 666, startPoint y: 469, endPoint x: 673, endPoint y: 317, distance: 152.7
click at [673, 340] on div "Provide similar care coverage" at bounding box center [754, 361] width 594 height 42
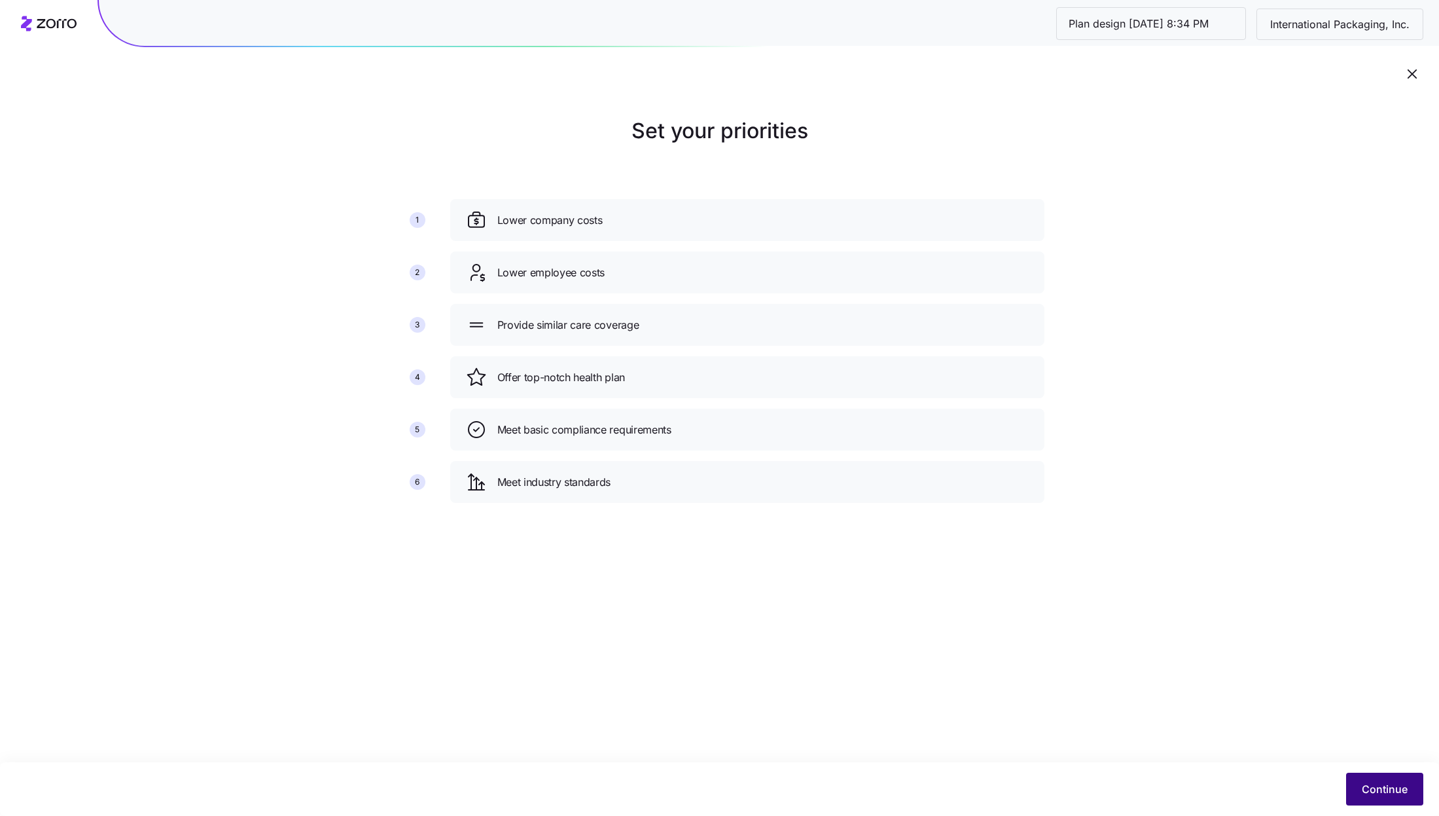
click at [1380, 791] on span "Continue" at bounding box center [1385, 789] width 46 height 16
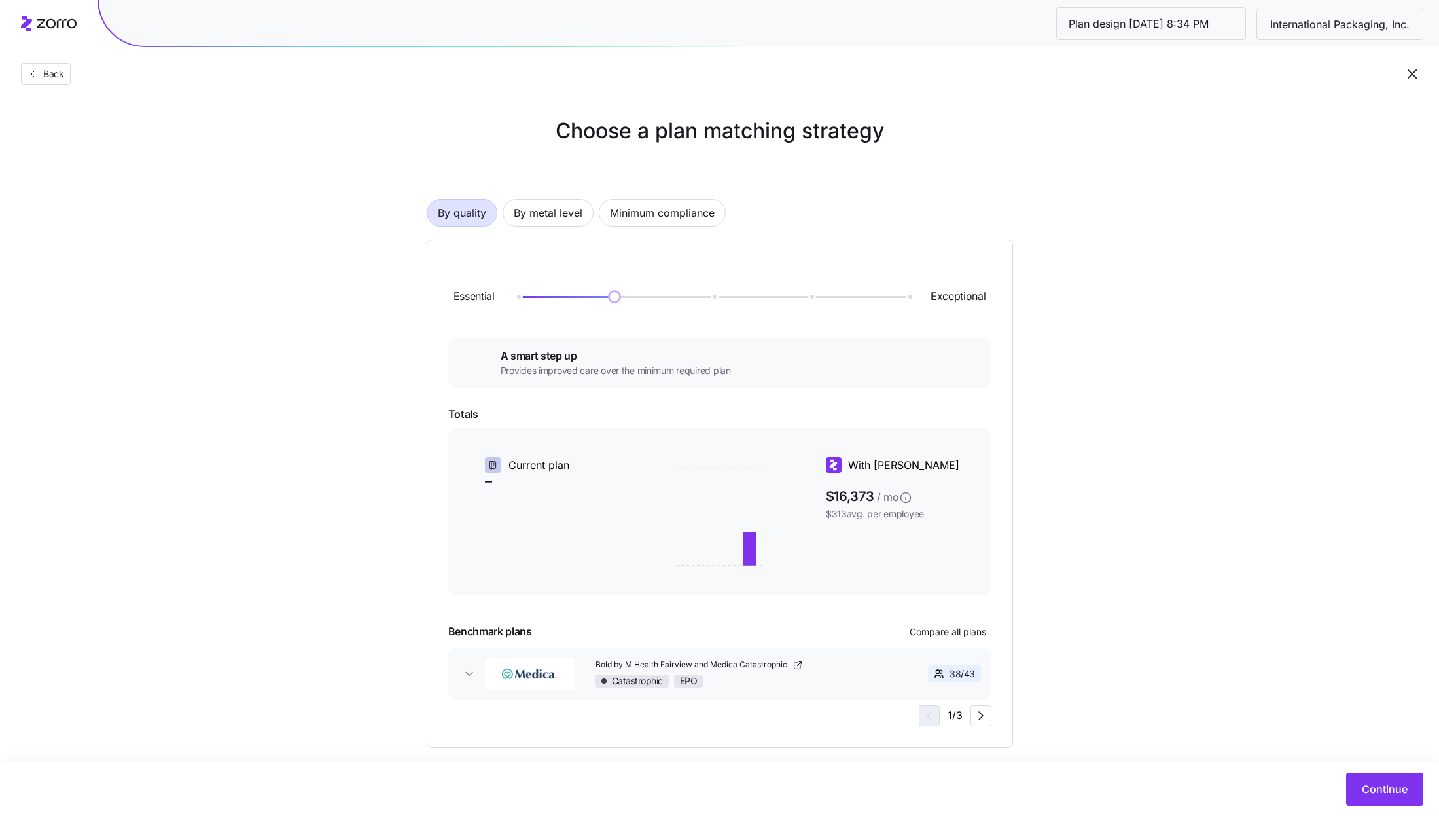
scroll to position [14, 0]
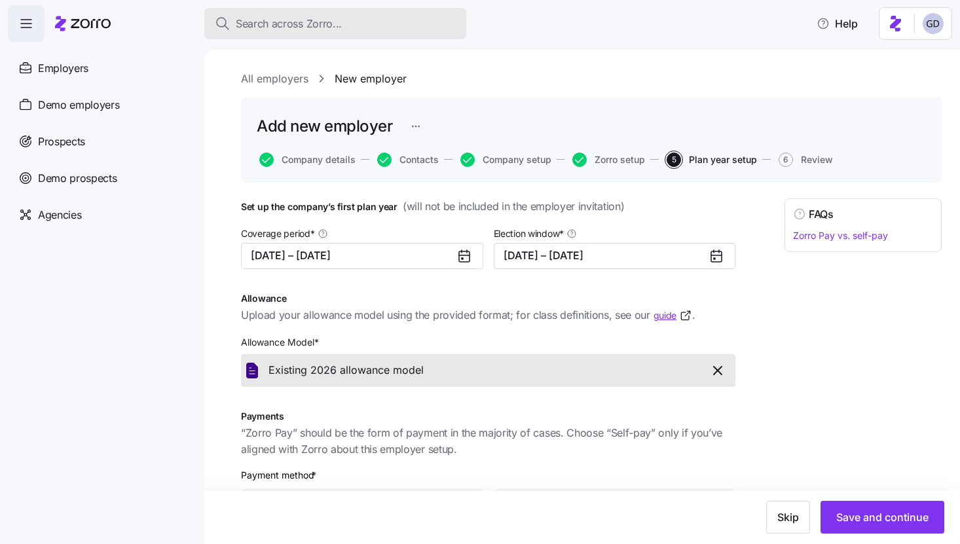
scroll to position [230, 0]
